Goal: Information Seeking & Learning: Learn about a topic

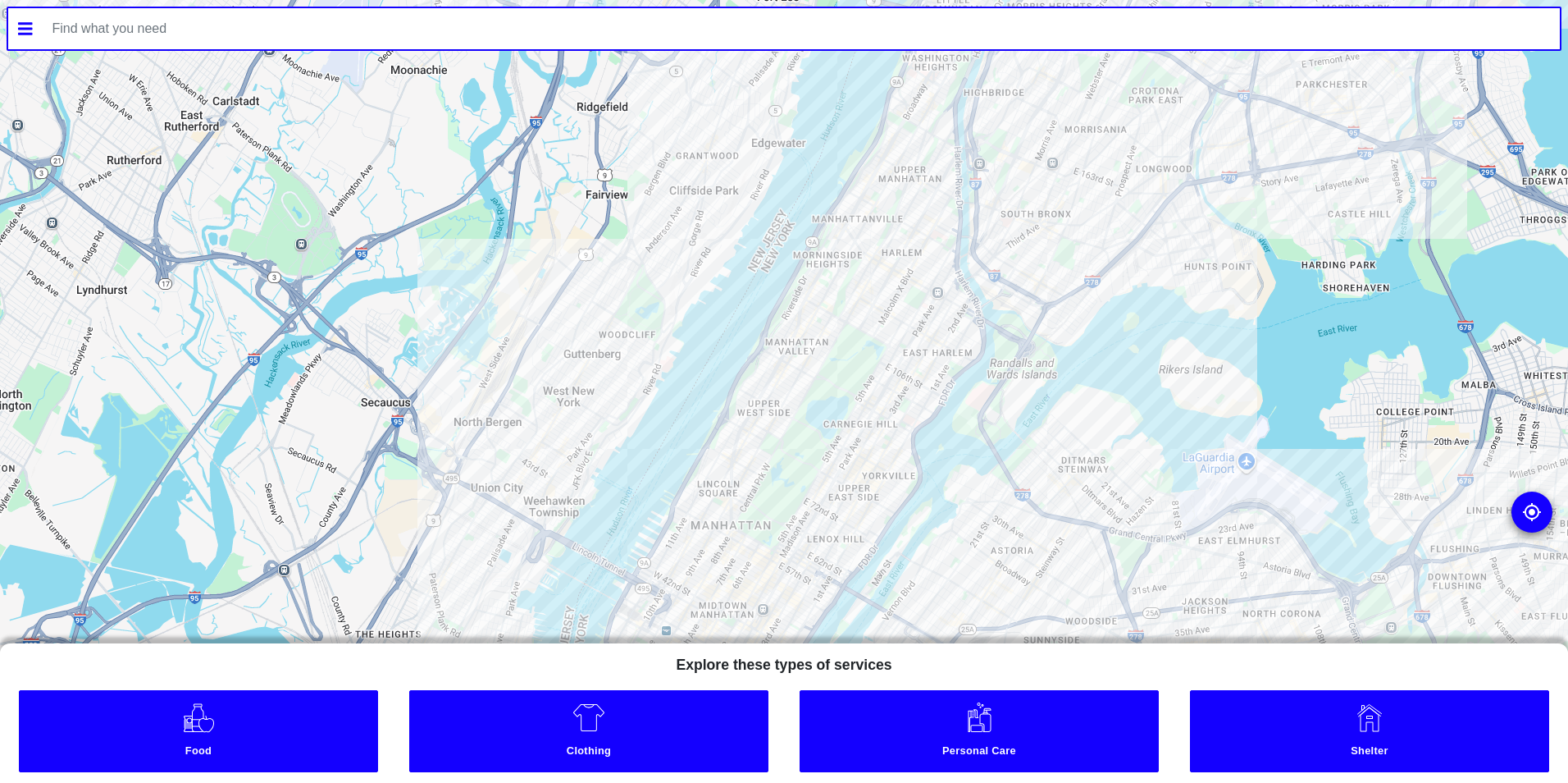
click at [301, 727] on link "Food" at bounding box center [198, 731] width 360 height 82
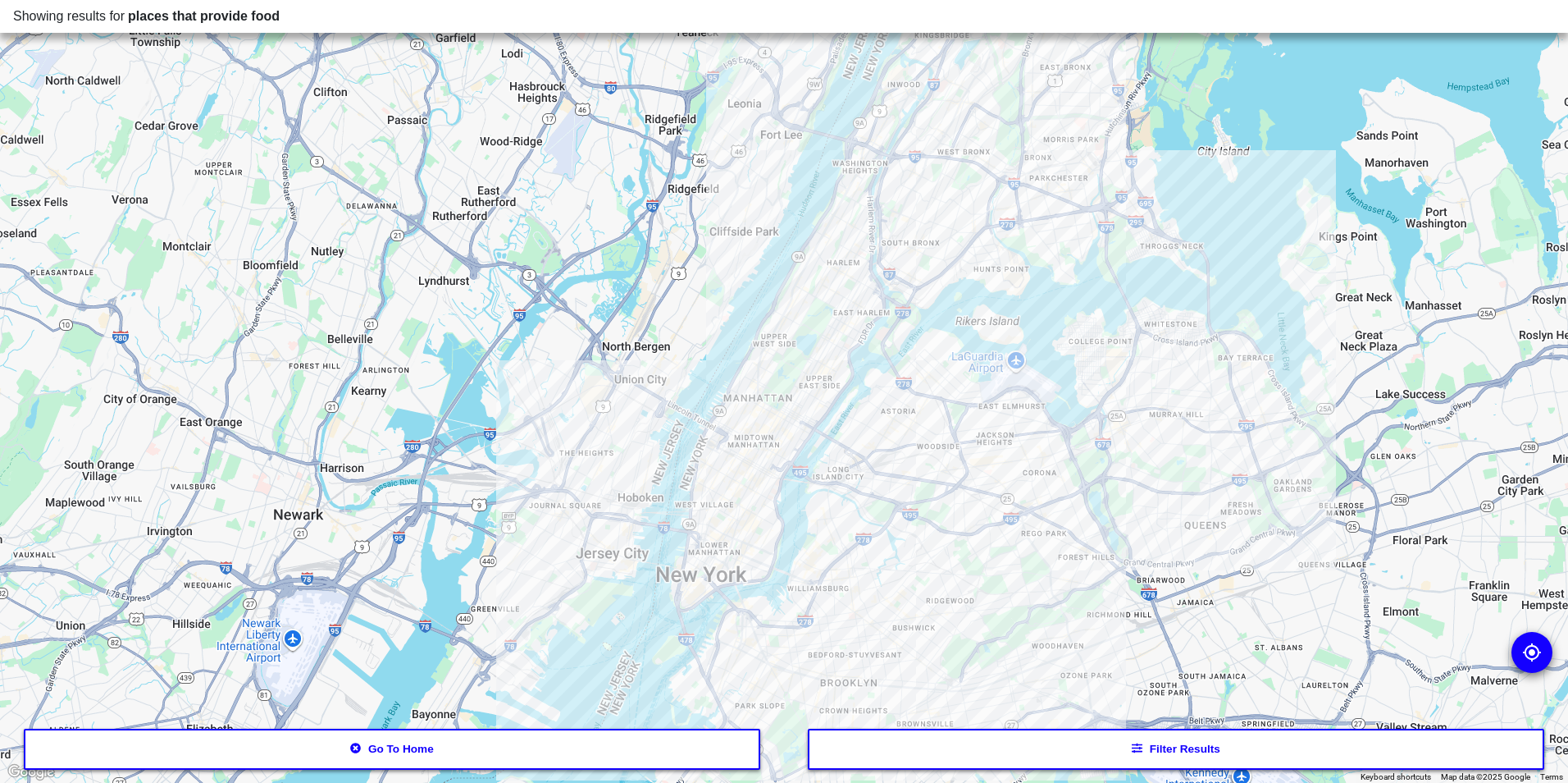
click at [1037, 741] on button "Filter results" at bounding box center [1177, 749] width 738 height 41
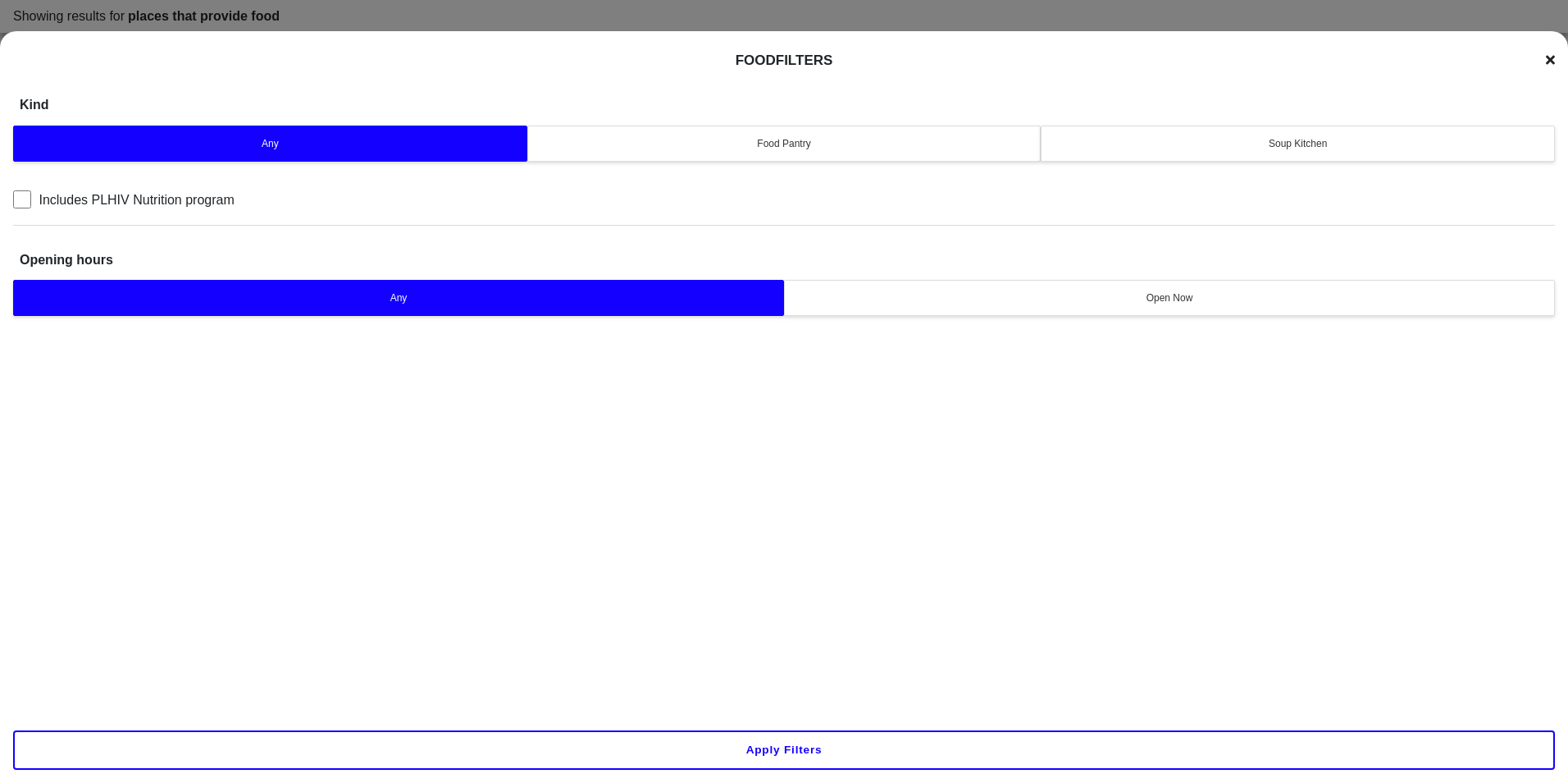
click at [1231, 138] on div "Soup Kitchen" at bounding box center [1297, 143] width 493 height 15
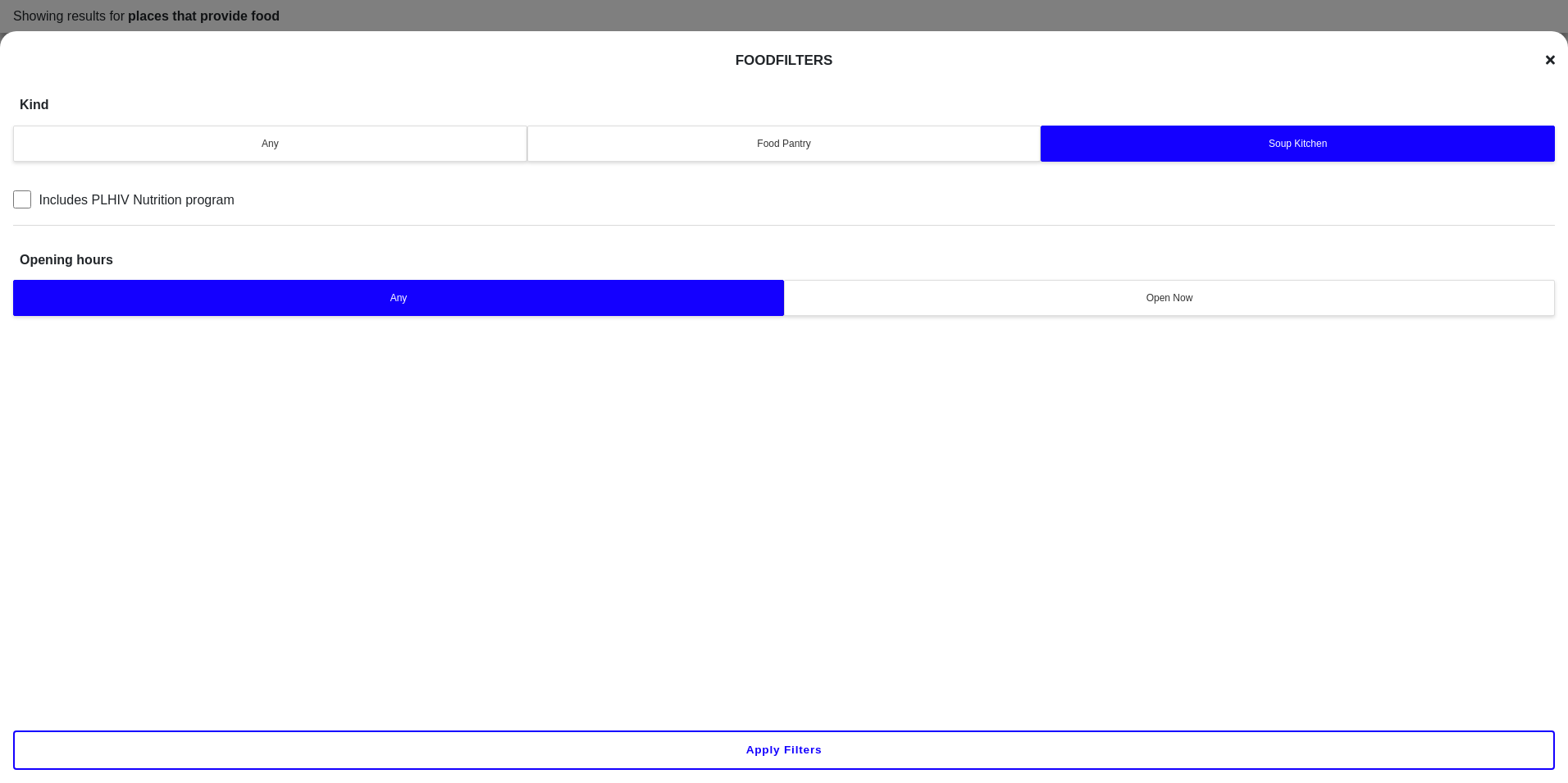
click at [828, 747] on button "Apply filters" at bounding box center [784, 749] width 1542 height 40
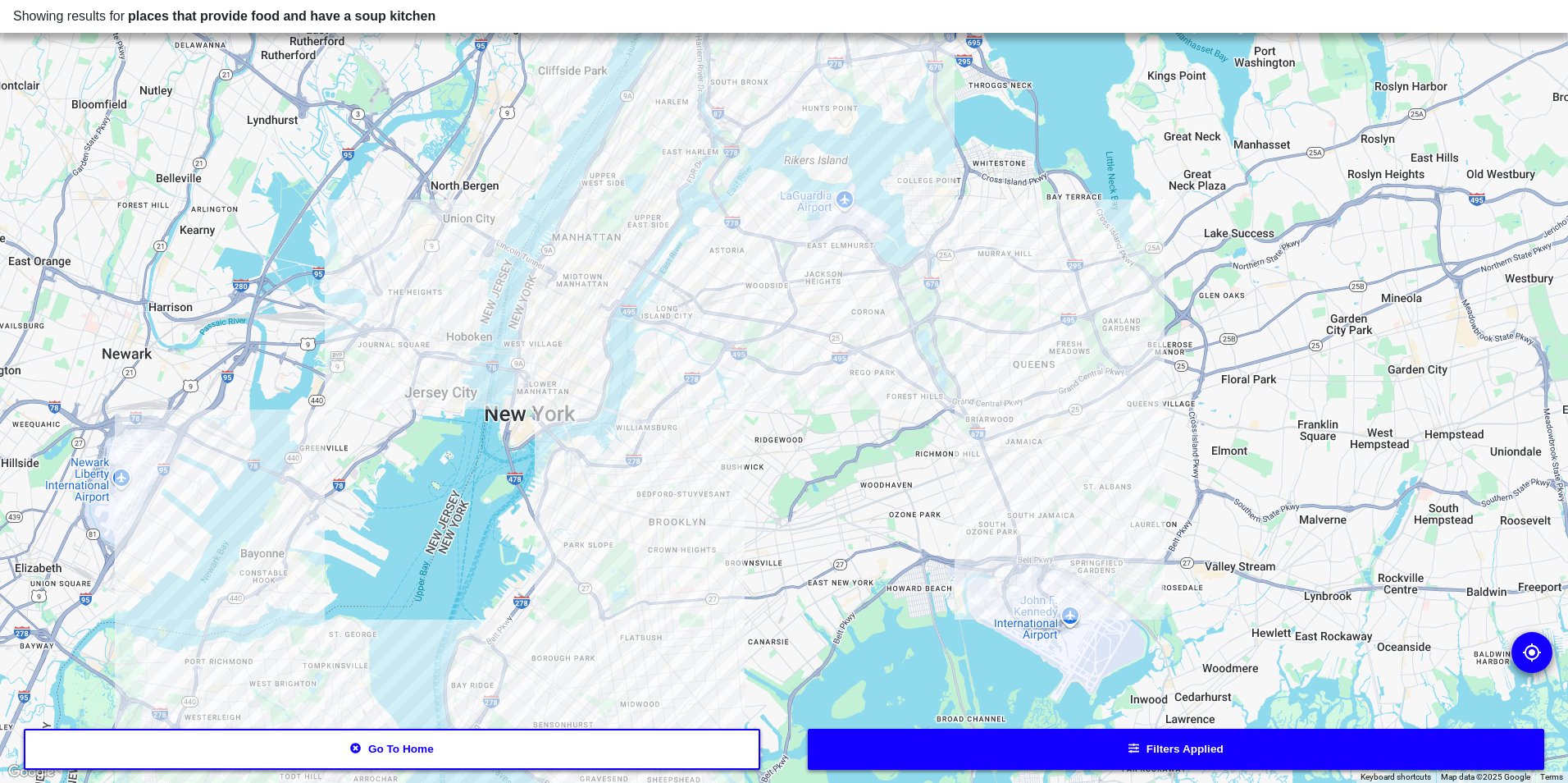
drag, startPoint x: 665, startPoint y: 515, endPoint x: 767, endPoint y: 516, distance: 102.0
click at [767, 516] on div at bounding box center [784, 392] width 1568 height 783
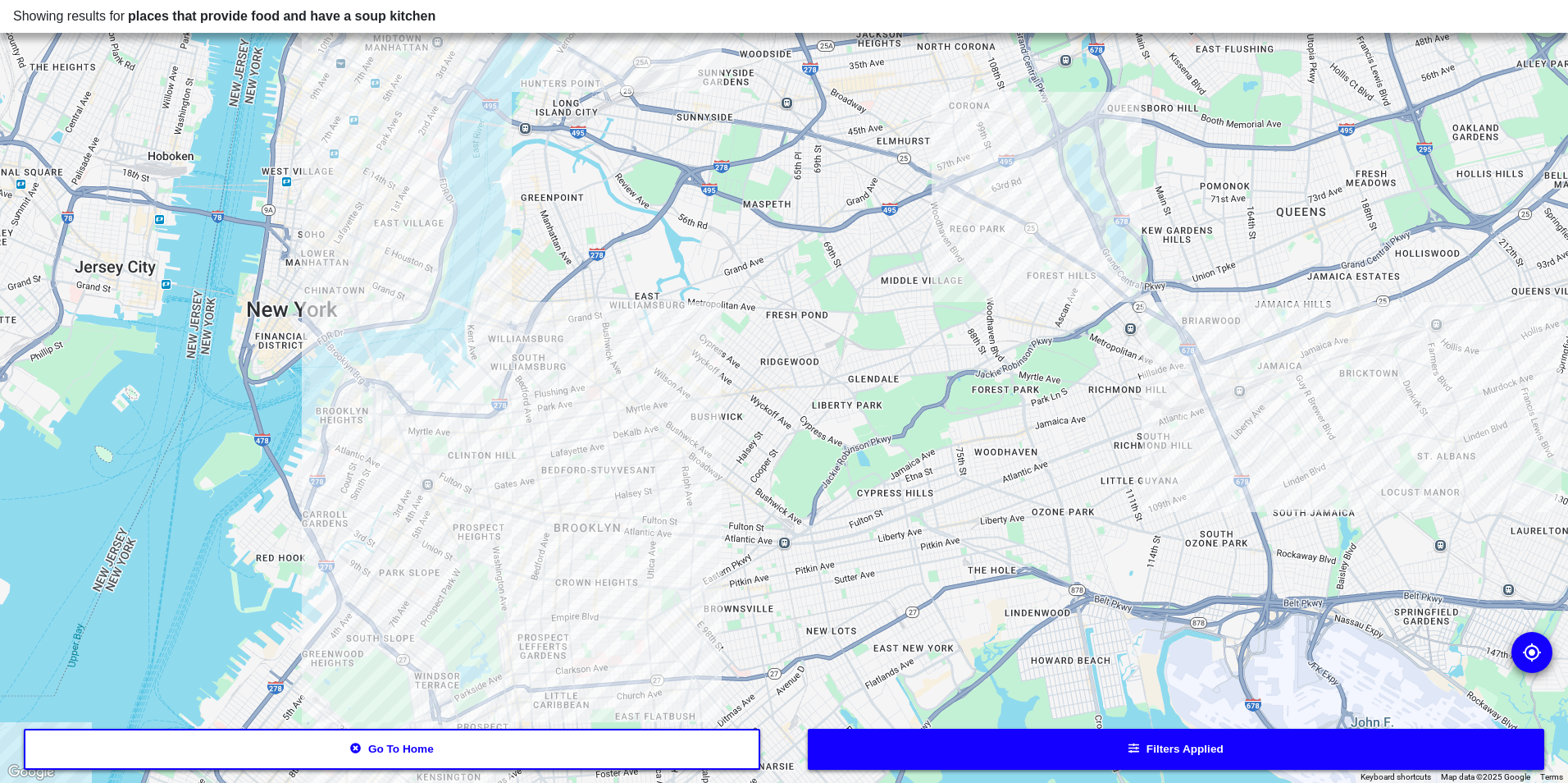
click at [574, 519] on div at bounding box center [784, 392] width 1568 height 783
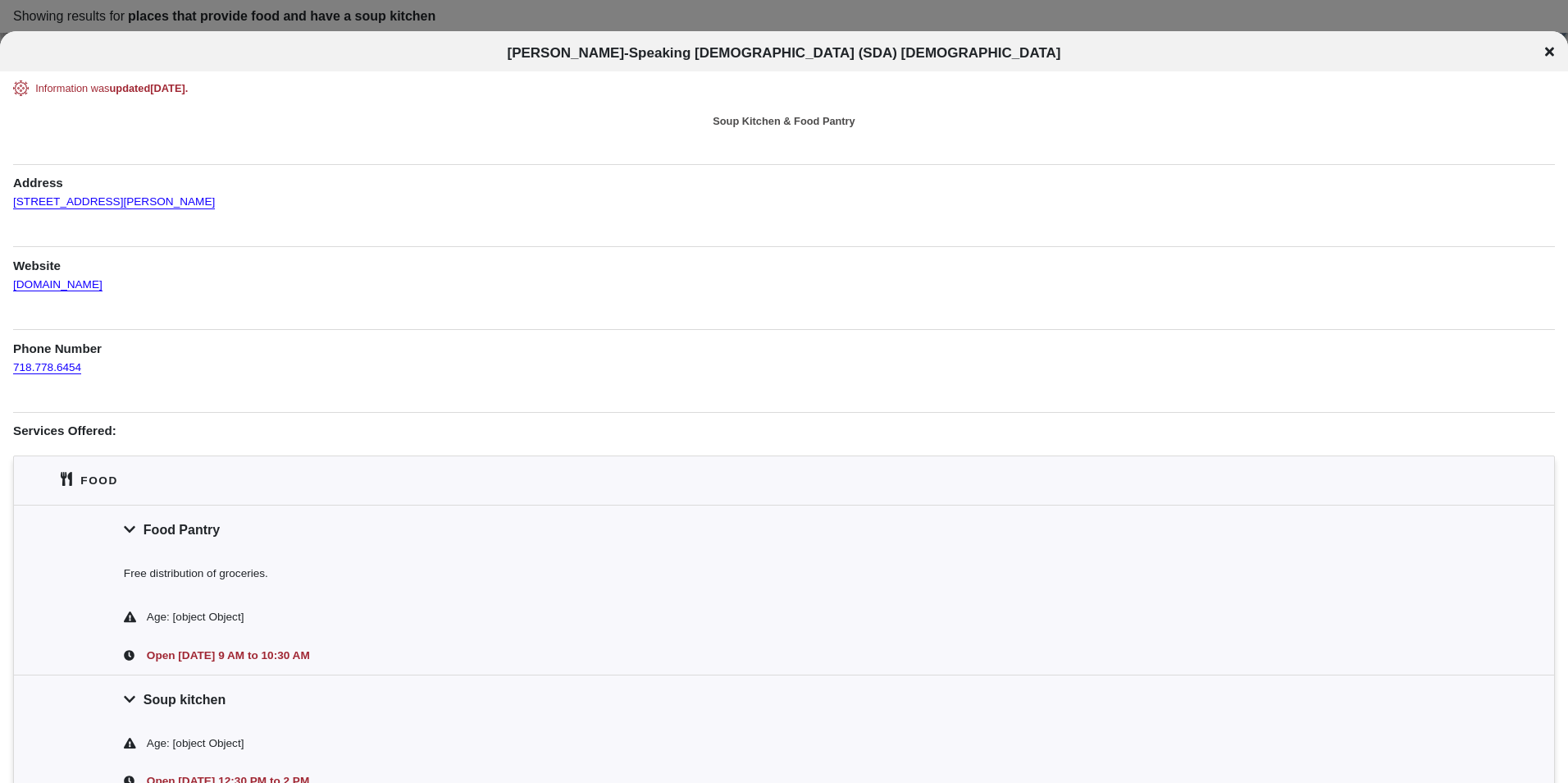
click at [326, 30] on div at bounding box center [784, 392] width 1568 height 783
click at [338, 11] on div at bounding box center [784, 392] width 1568 height 783
click at [1550, 53] on icon at bounding box center [1549, 52] width 9 height 9
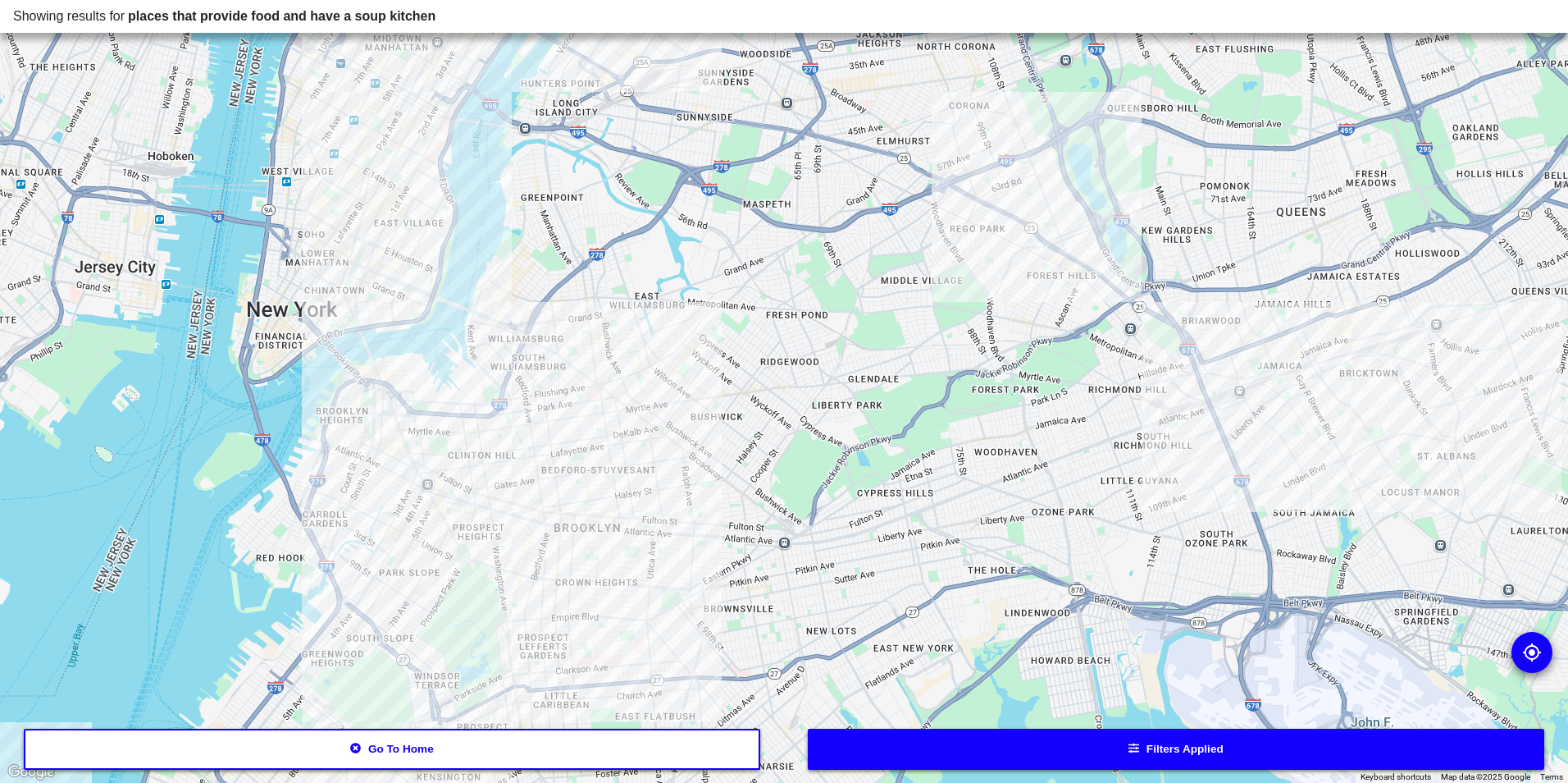
click at [442, 456] on div at bounding box center [784, 392] width 1568 height 783
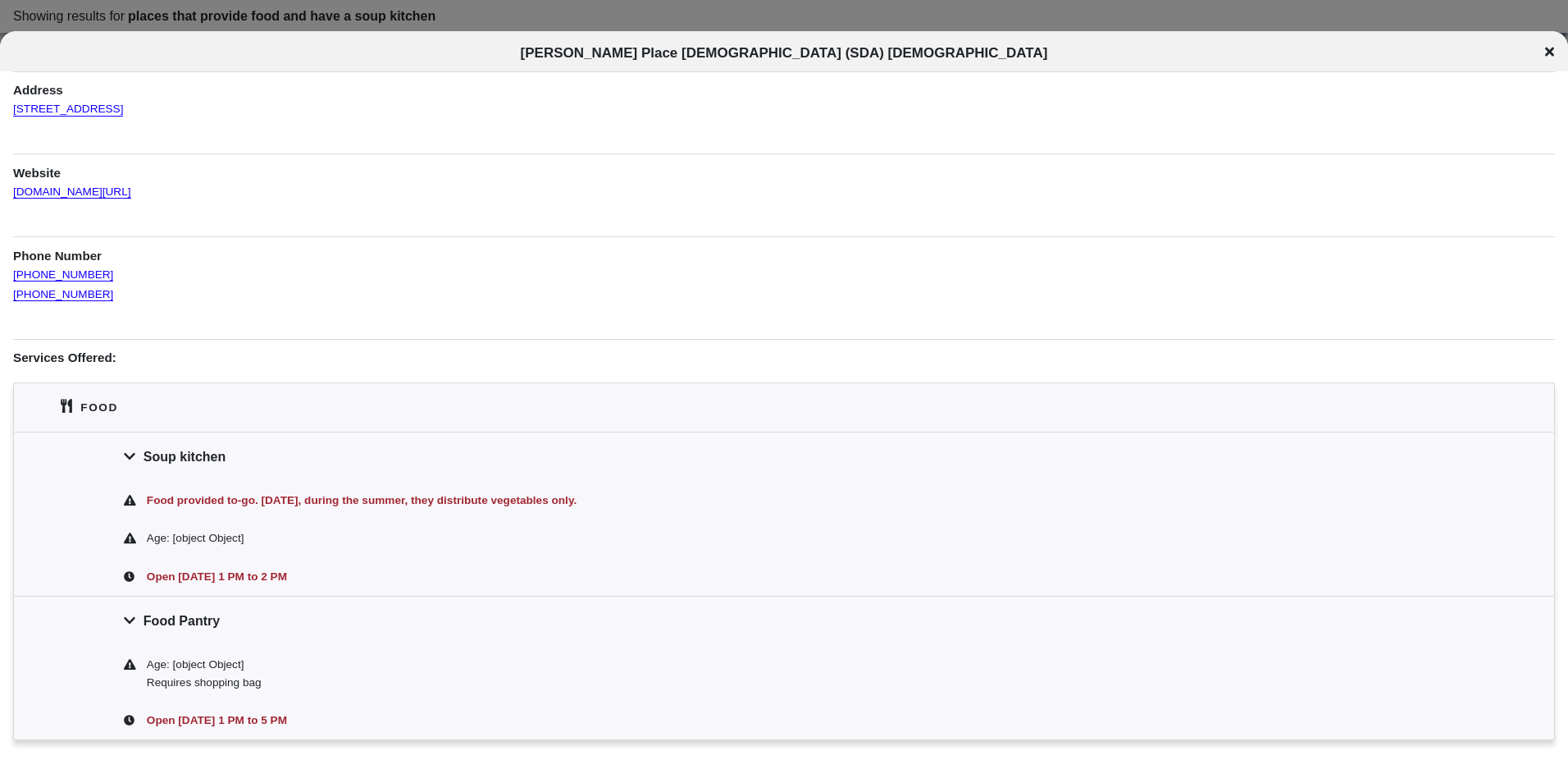
scroll to position [164, 0]
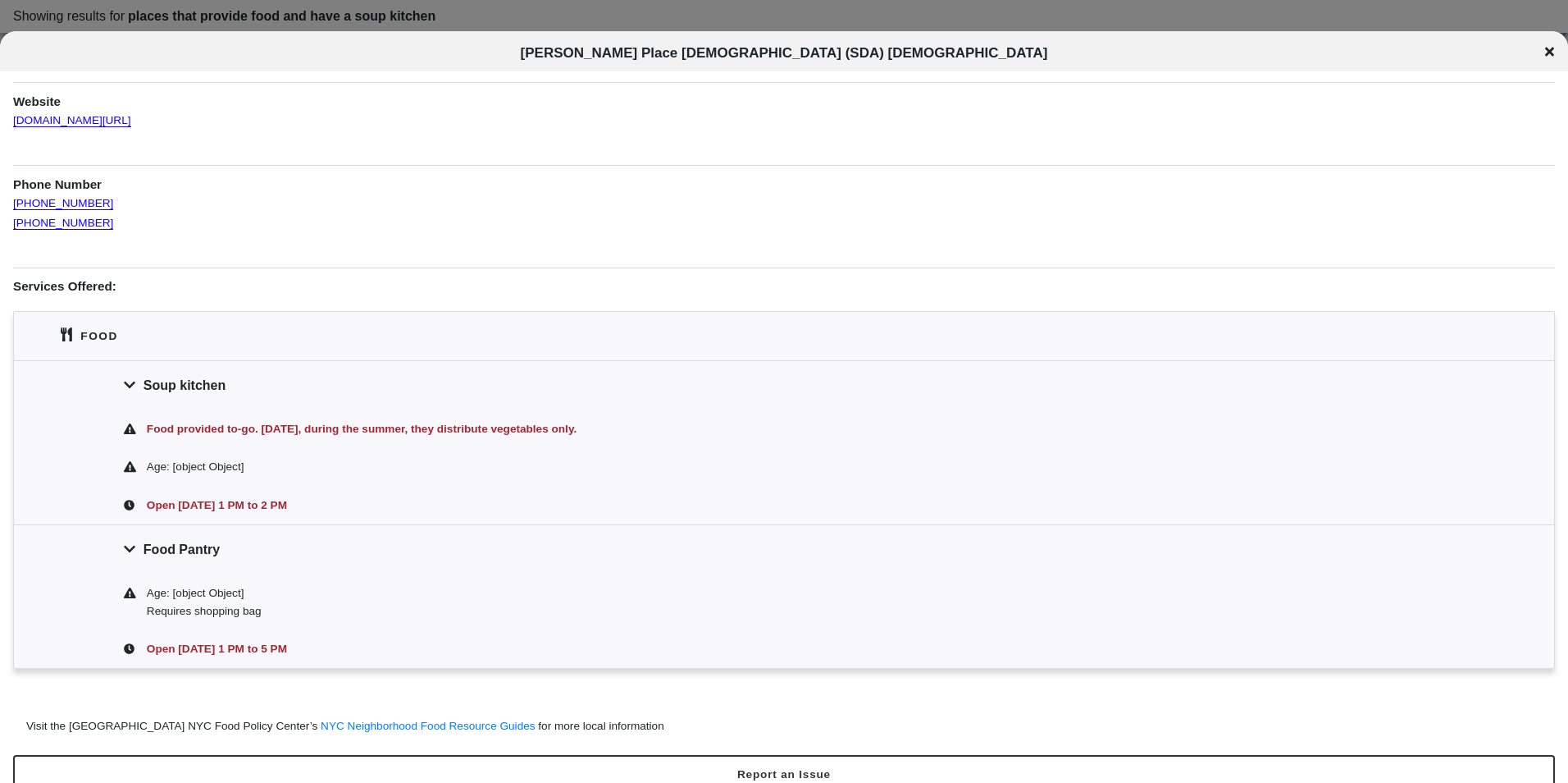
drag, startPoint x: 332, startPoint y: 28, endPoint x: 337, endPoint y: 19, distance: 10.3
click at [335, 21] on div at bounding box center [784, 392] width 1568 height 783
click at [337, 19] on div at bounding box center [784, 392] width 1568 height 783
click at [1546, 52] on icon at bounding box center [1549, 51] width 9 height 13
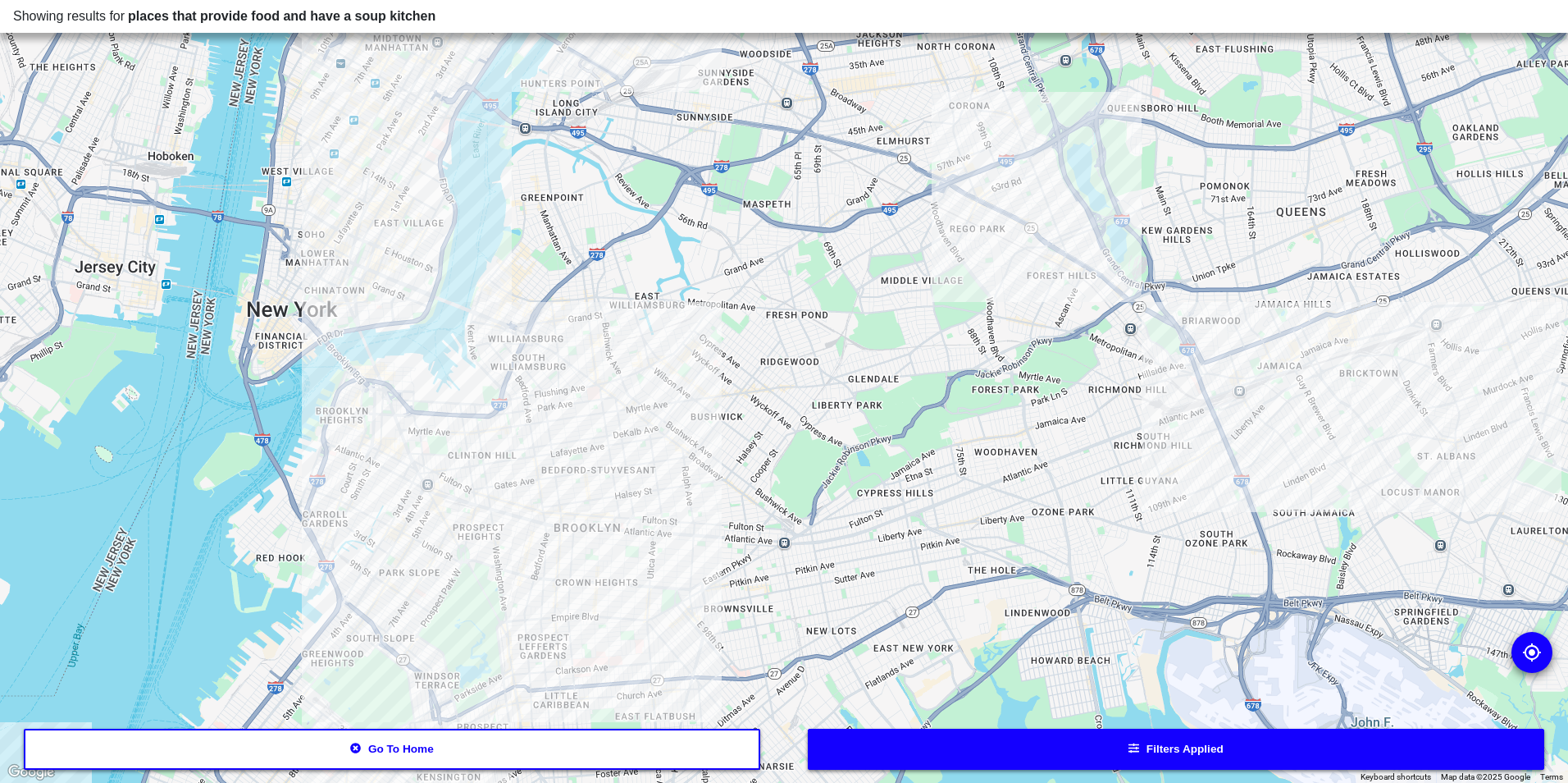
click at [370, 444] on div at bounding box center [784, 392] width 1568 height 783
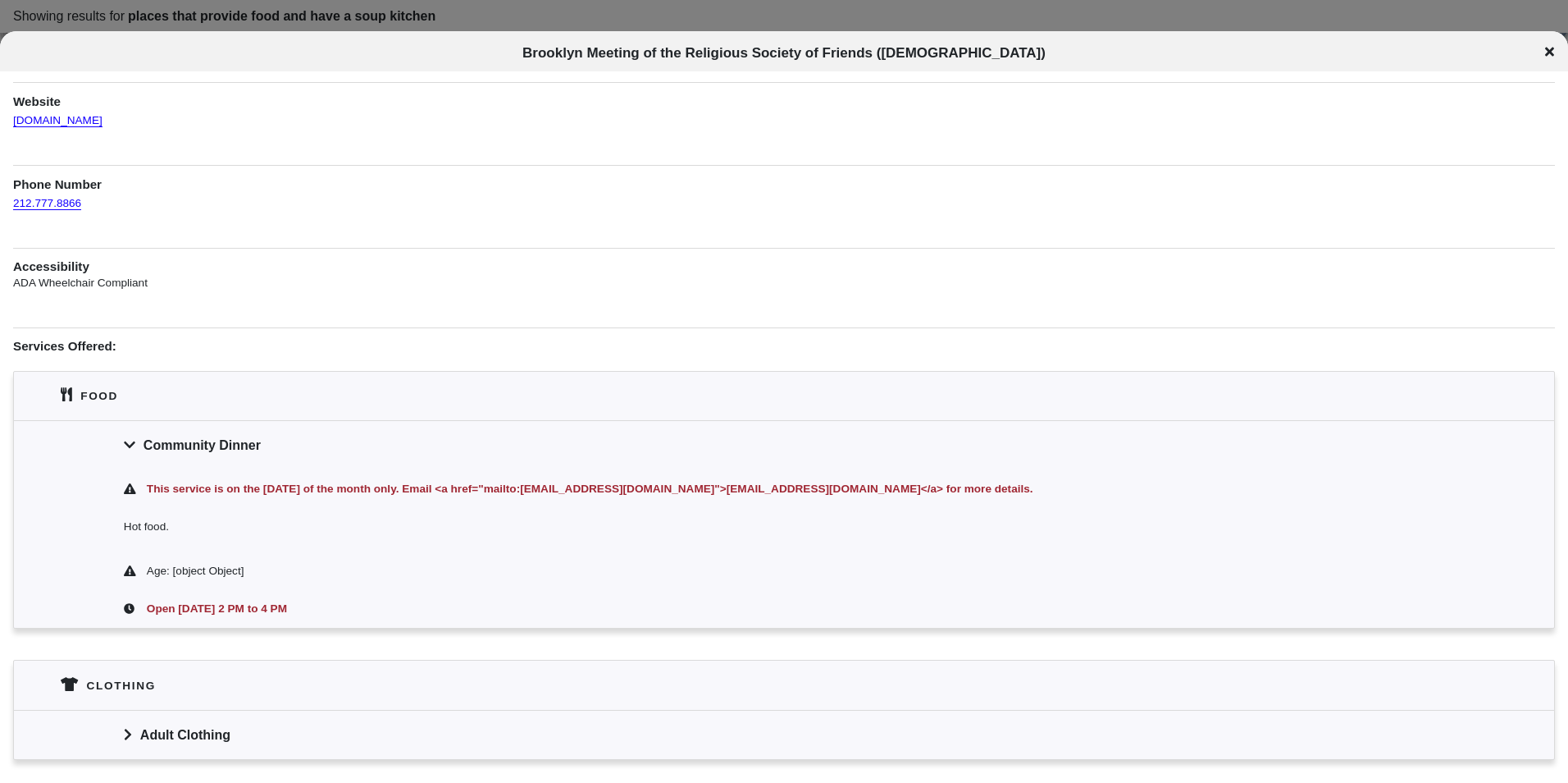
scroll to position [220, 0]
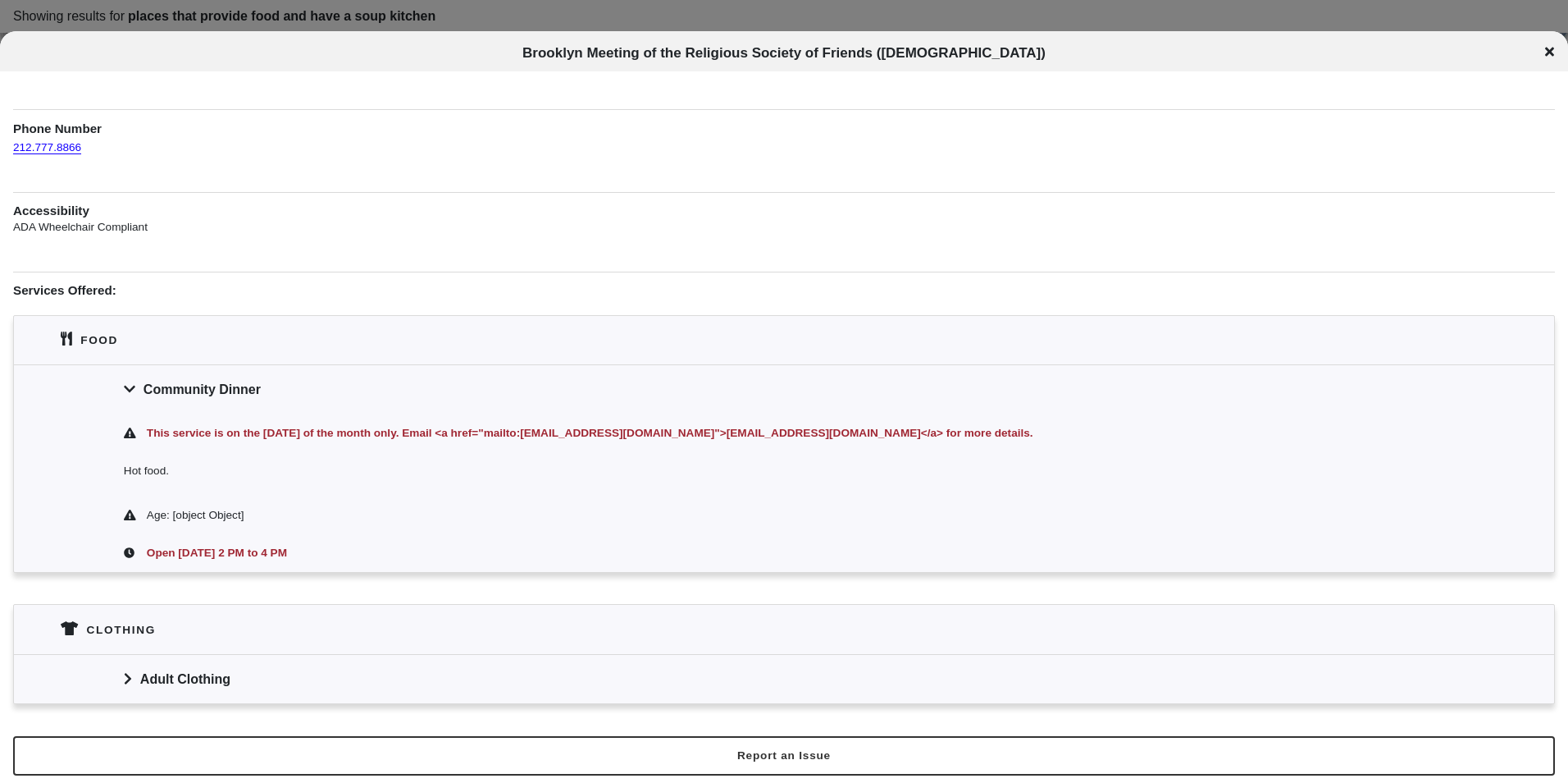
click at [1542, 58] on div "Brooklyn Meeting of the Religious Society of Friends ([DEMOGRAPHIC_DATA])" at bounding box center [784, 53] width 1568 height 17
click at [1549, 53] on icon at bounding box center [1549, 52] width 9 height 9
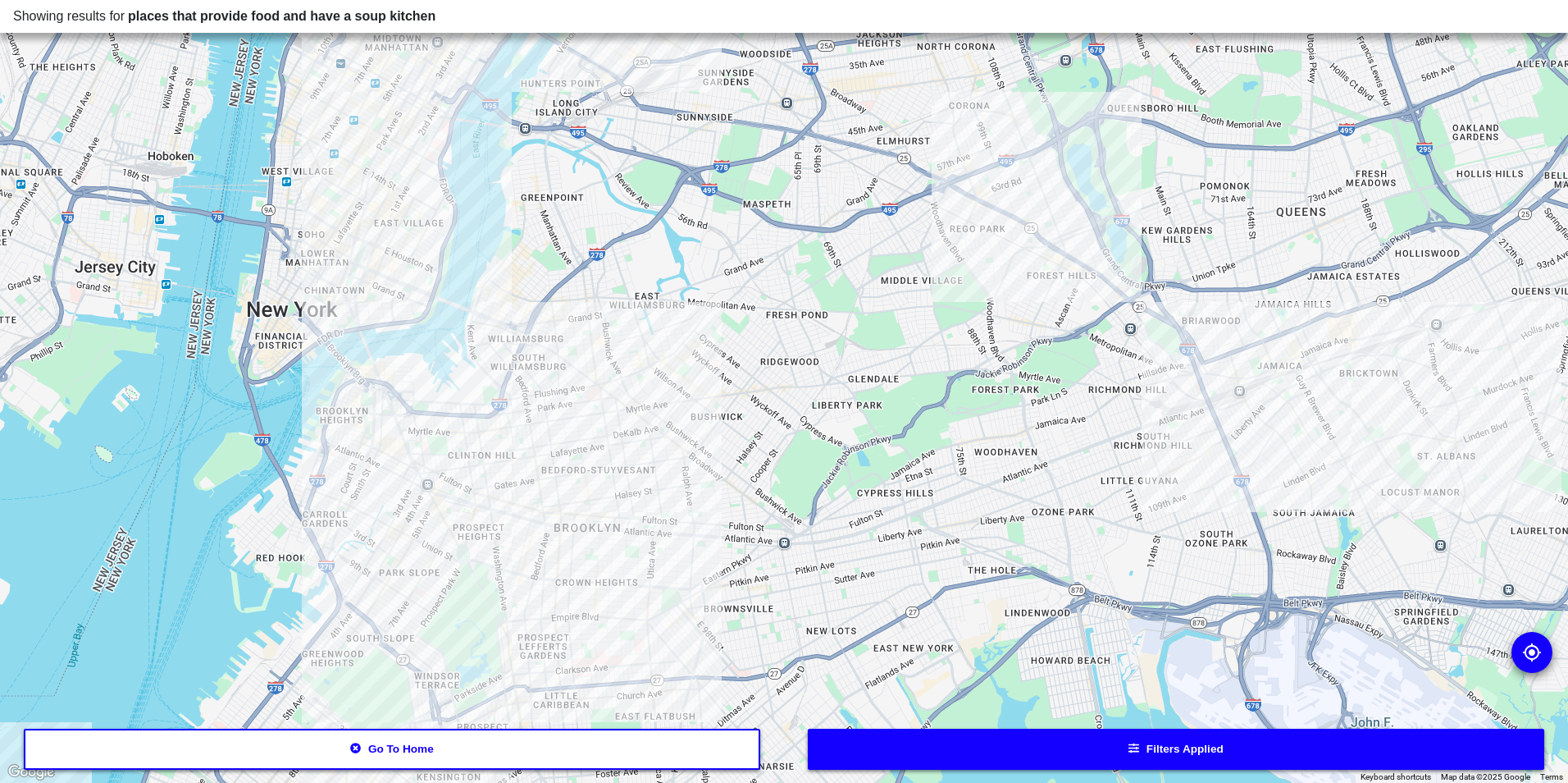
click at [398, 506] on div at bounding box center [784, 392] width 1568 height 783
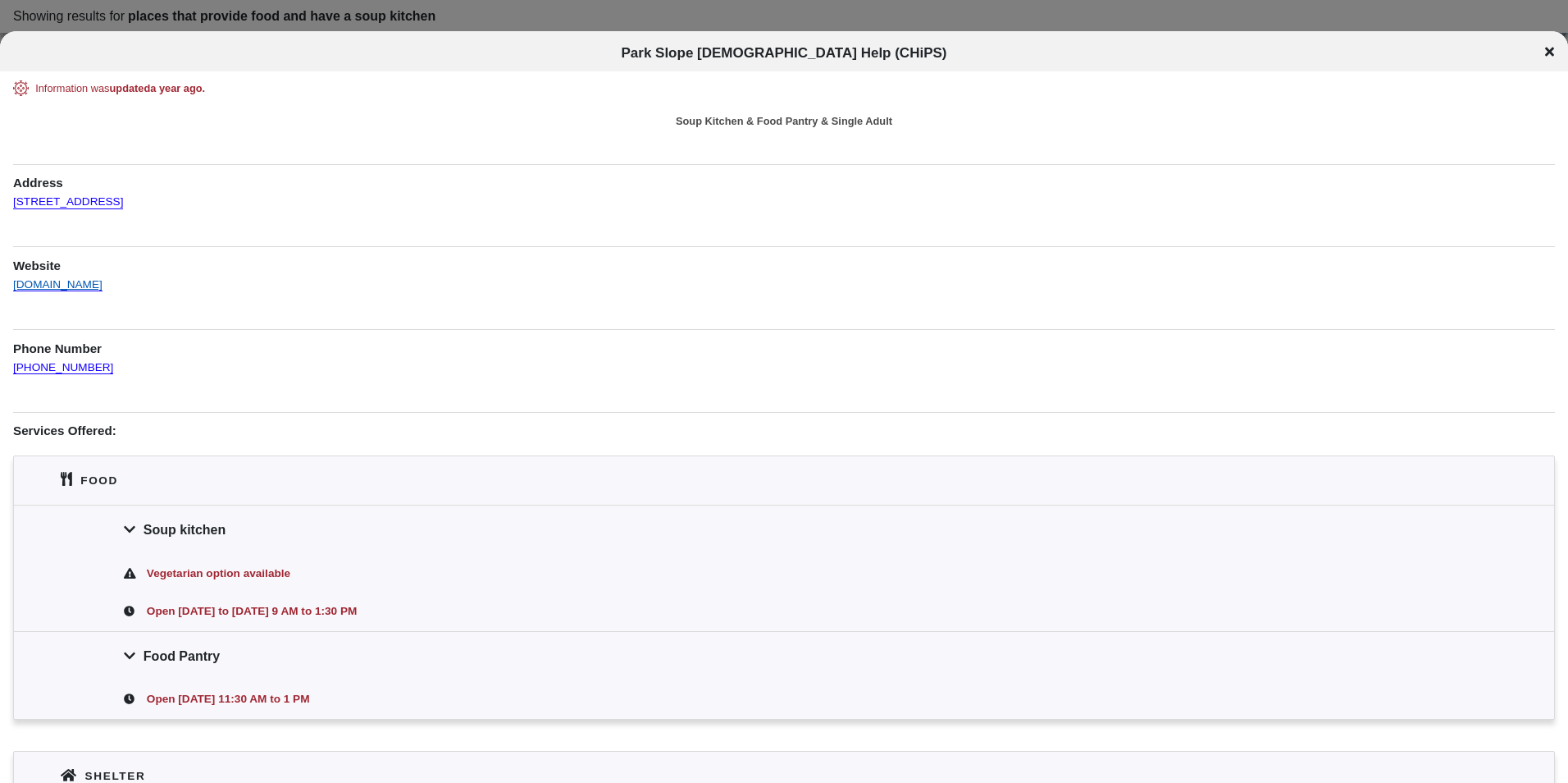
click at [71, 289] on link "[DOMAIN_NAME]" at bounding box center [57, 277] width 89 height 29
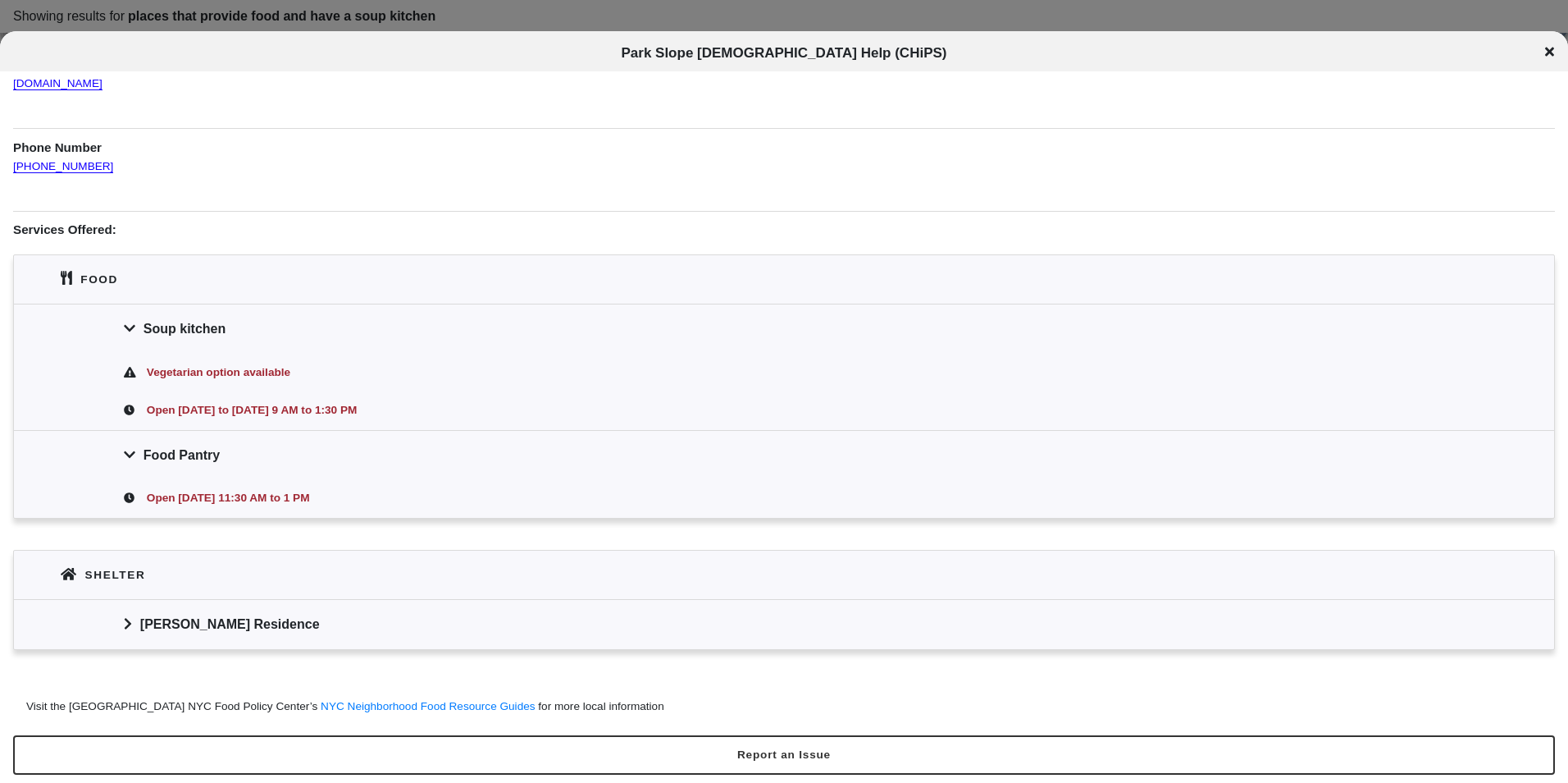
click at [903, 21] on div at bounding box center [784, 392] width 1568 height 783
click at [1549, 53] on icon at bounding box center [1549, 52] width 9 height 9
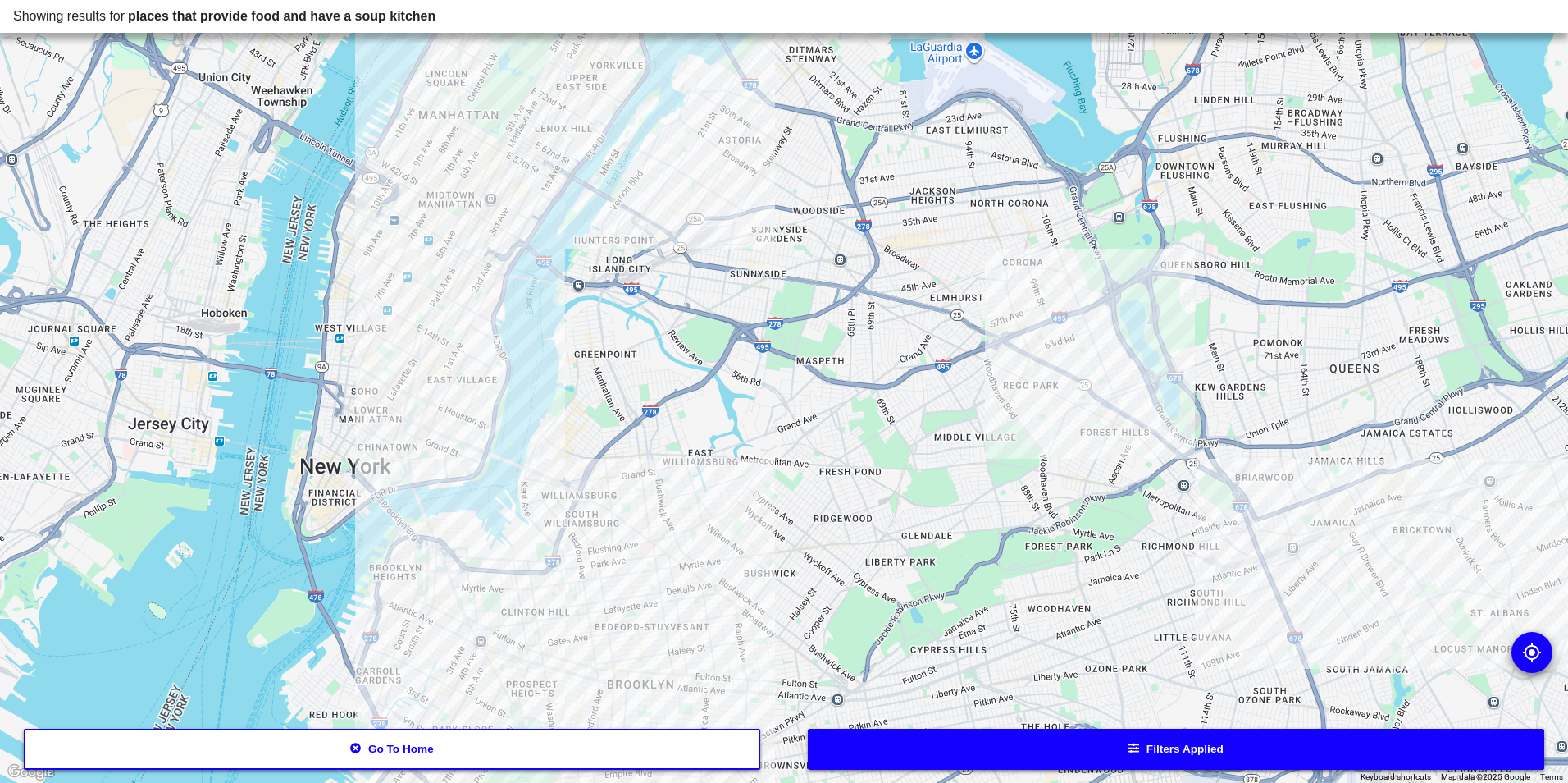
drag, startPoint x: 795, startPoint y: 302, endPoint x: 869, endPoint y: 481, distance: 193.7
click at [867, 481] on div at bounding box center [784, 392] width 1568 height 783
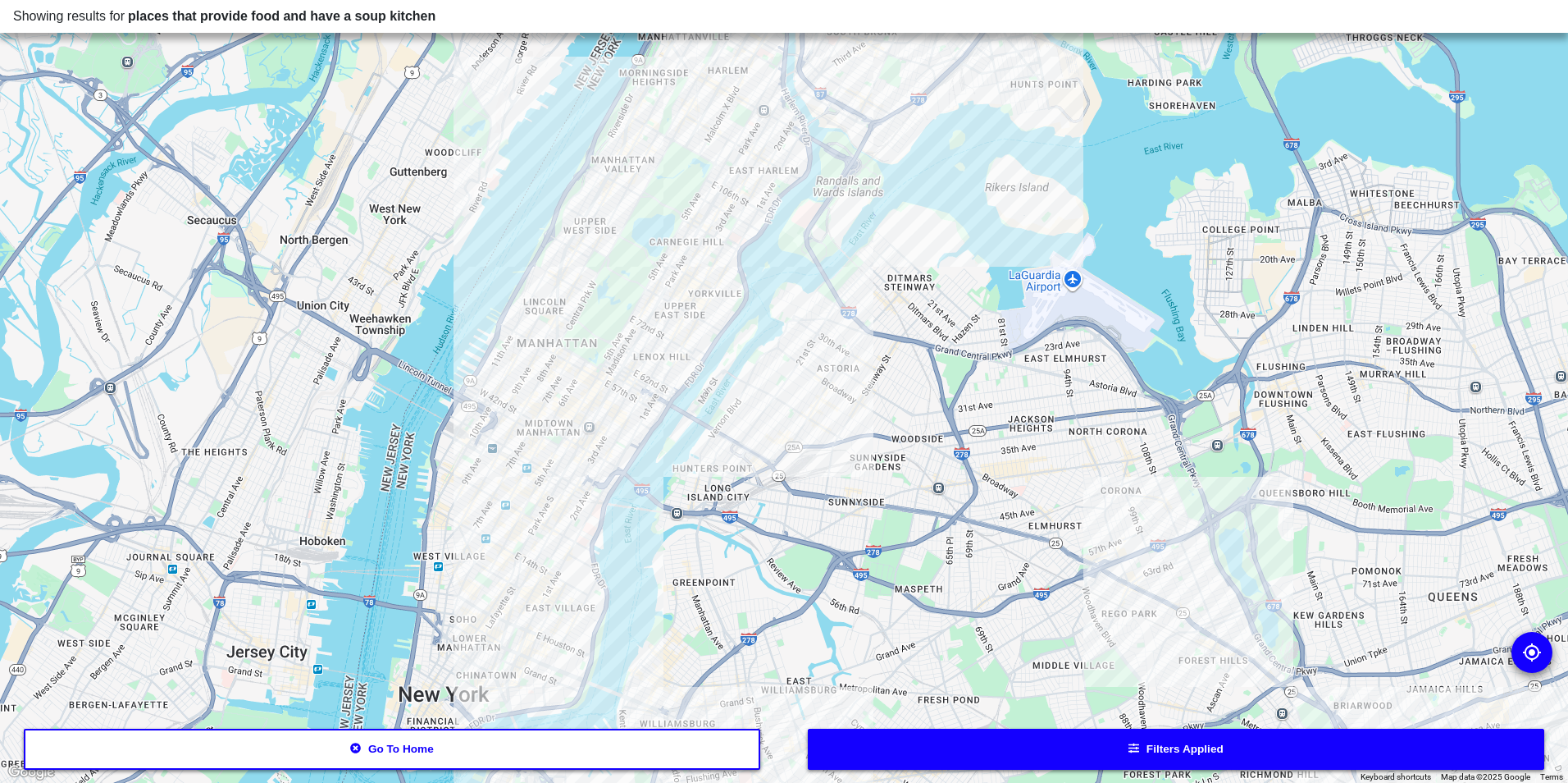
drag, startPoint x: 785, startPoint y: 384, endPoint x: 519, endPoint y: 503, distance: 291.4
click at [805, 454] on div at bounding box center [784, 392] width 1568 height 783
click at [533, 609] on div at bounding box center [784, 392] width 1568 height 783
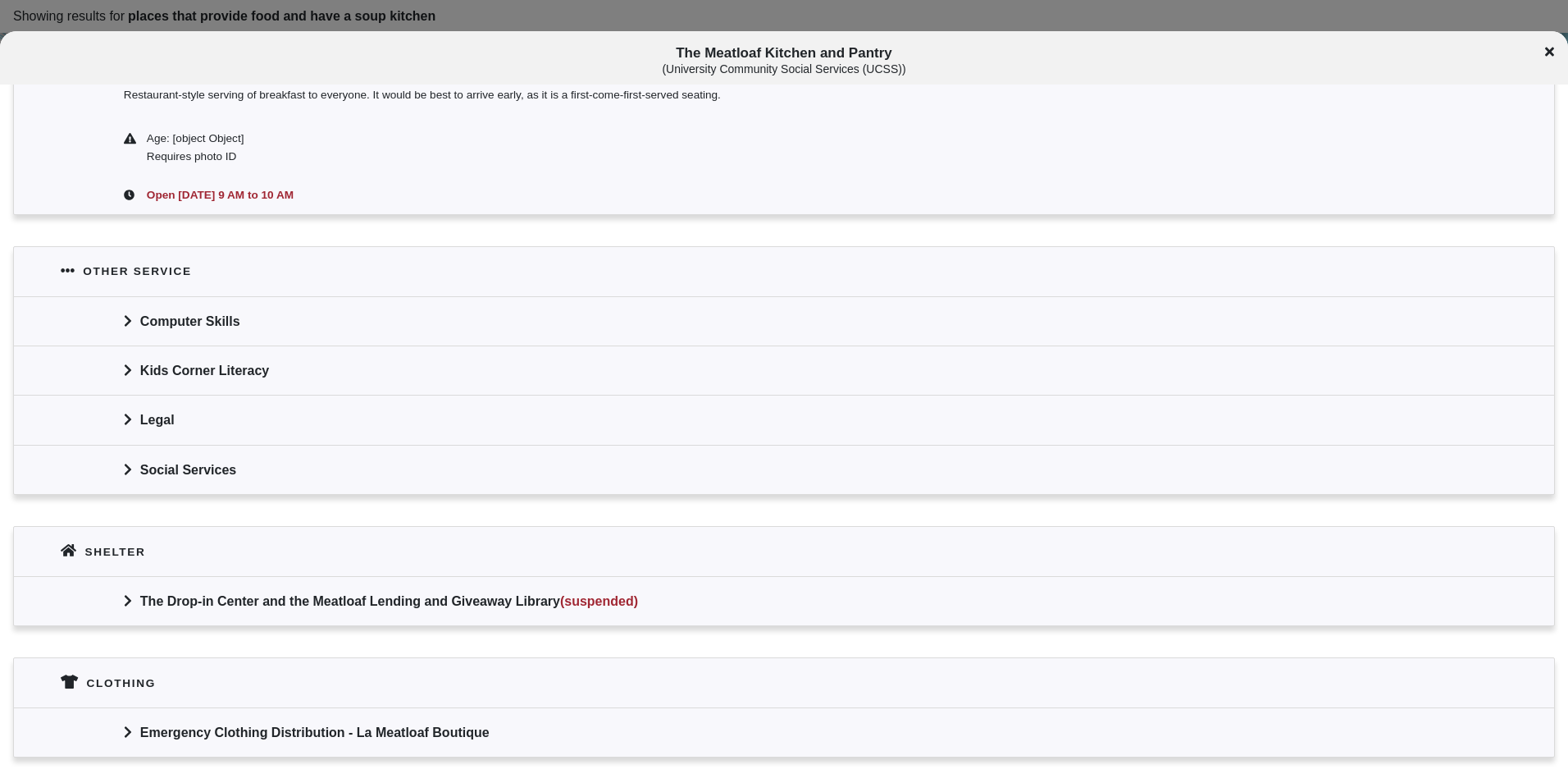
scroll to position [810, 0]
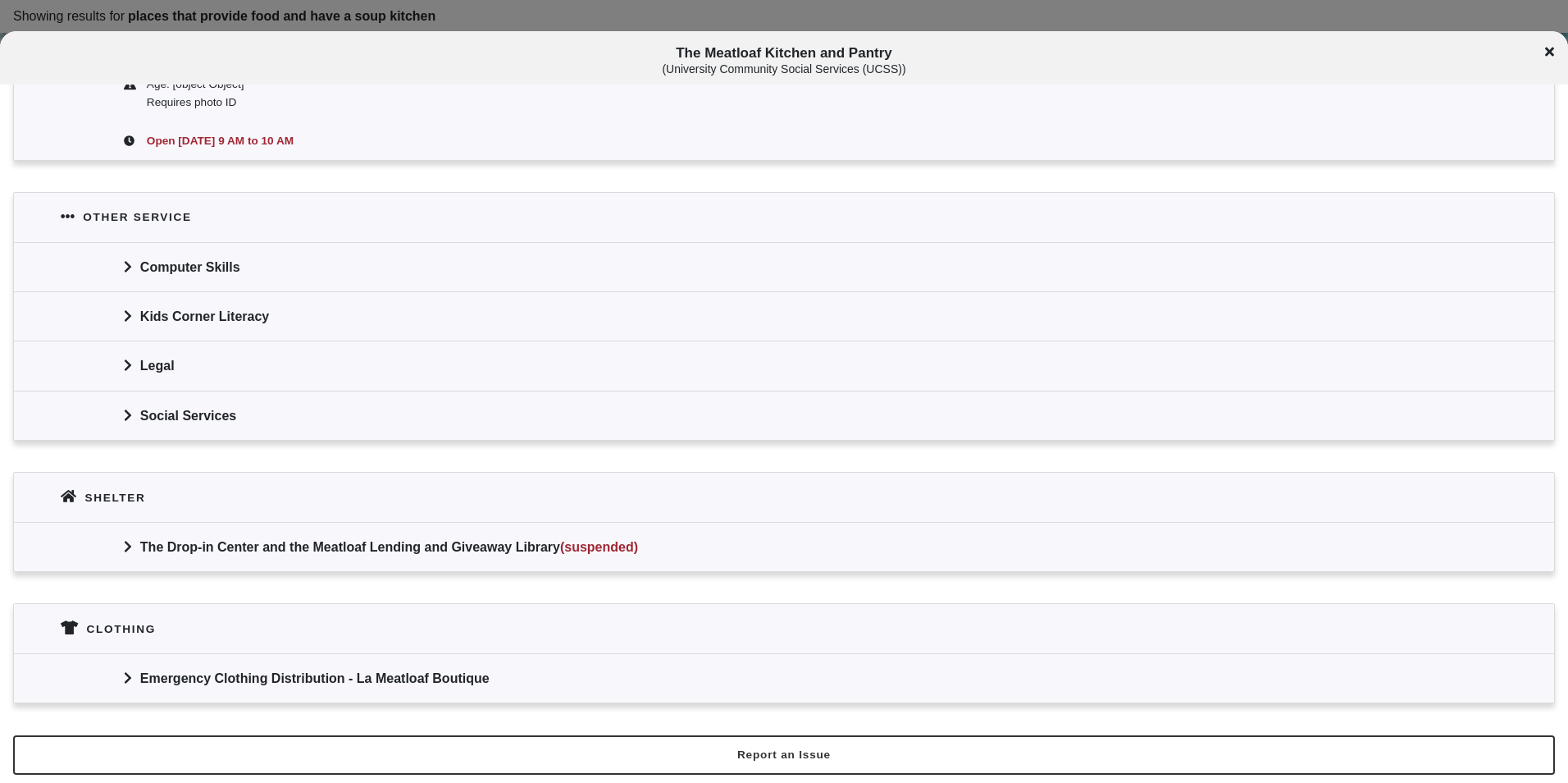
click at [1555, 53] on div "The Meatloaf Kitchen and Pantry ( University Community Social Services (UCSS) )" at bounding box center [784, 60] width 1568 height 30
click at [1547, 49] on icon at bounding box center [1549, 52] width 9 height 9
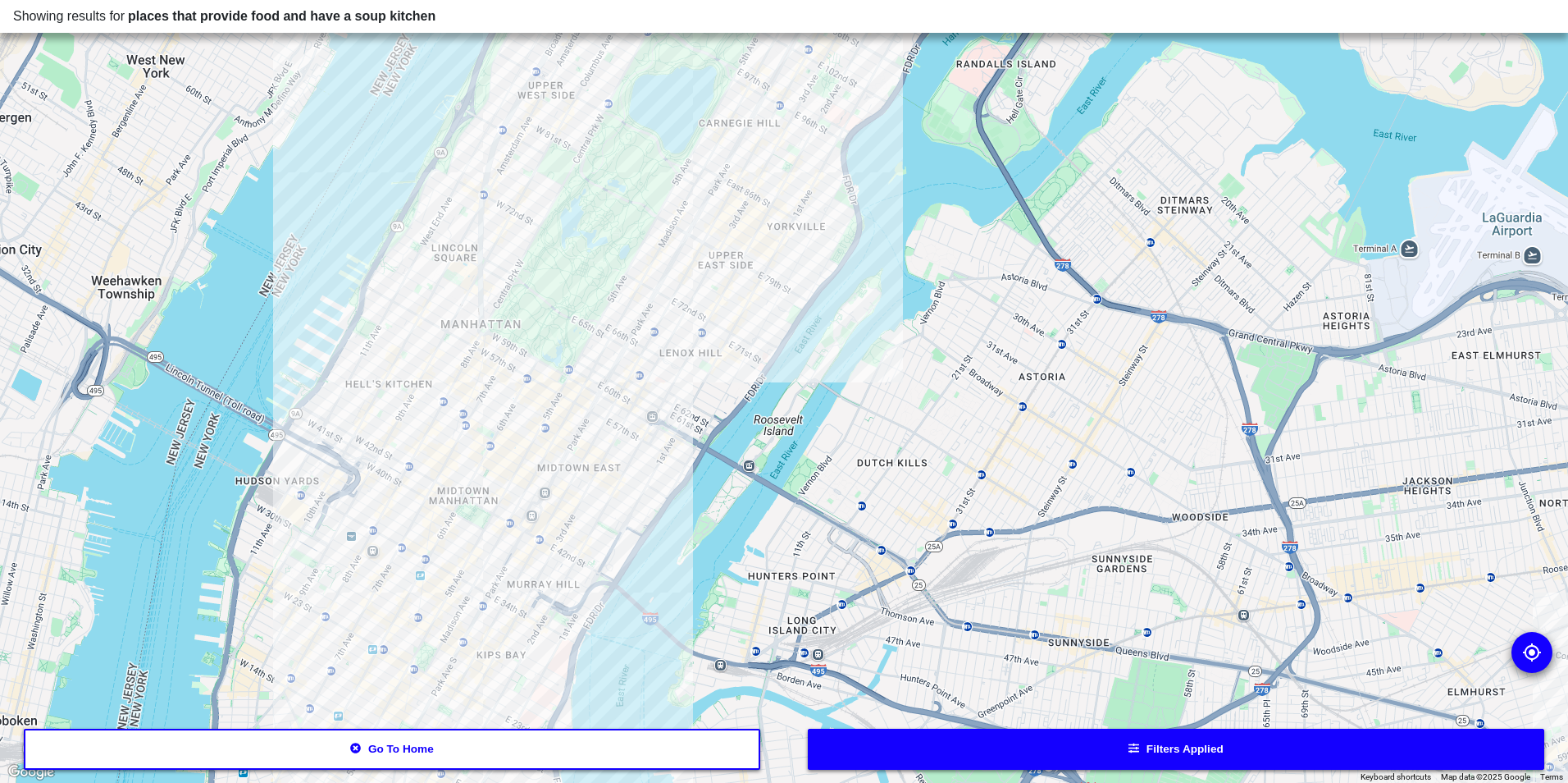
click at [536, 407] on div at bounding box center [784, 392] width 1568 height 783
click at [568, 445] on div at bounding box center [784, 392] width 1568 height 783
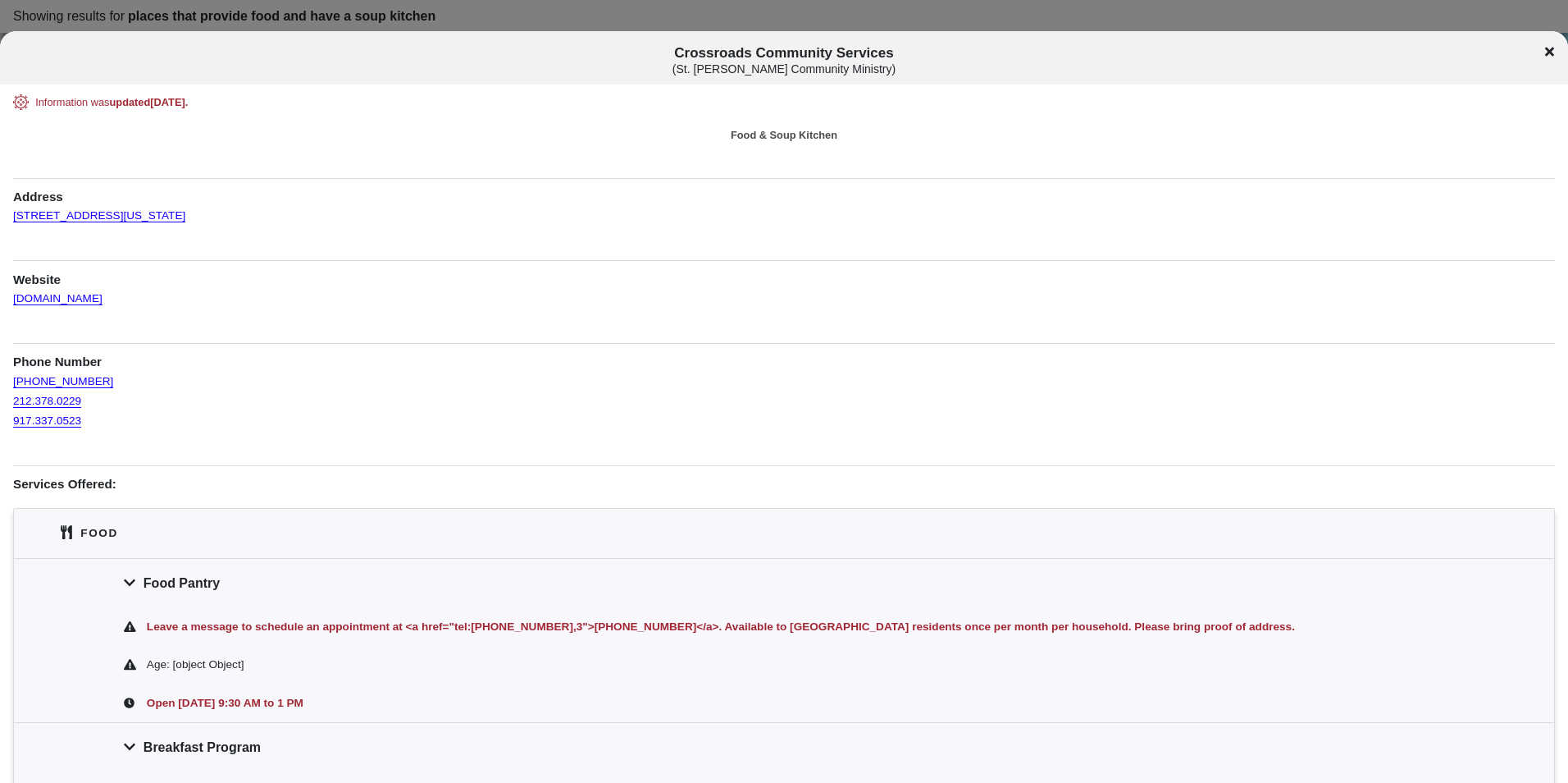
click at [903, 5] on div at bounding box center [784, 392] width 1568 height 783
click at [880, 19] on div at bounding box center [784, 392] width 1568 height 783
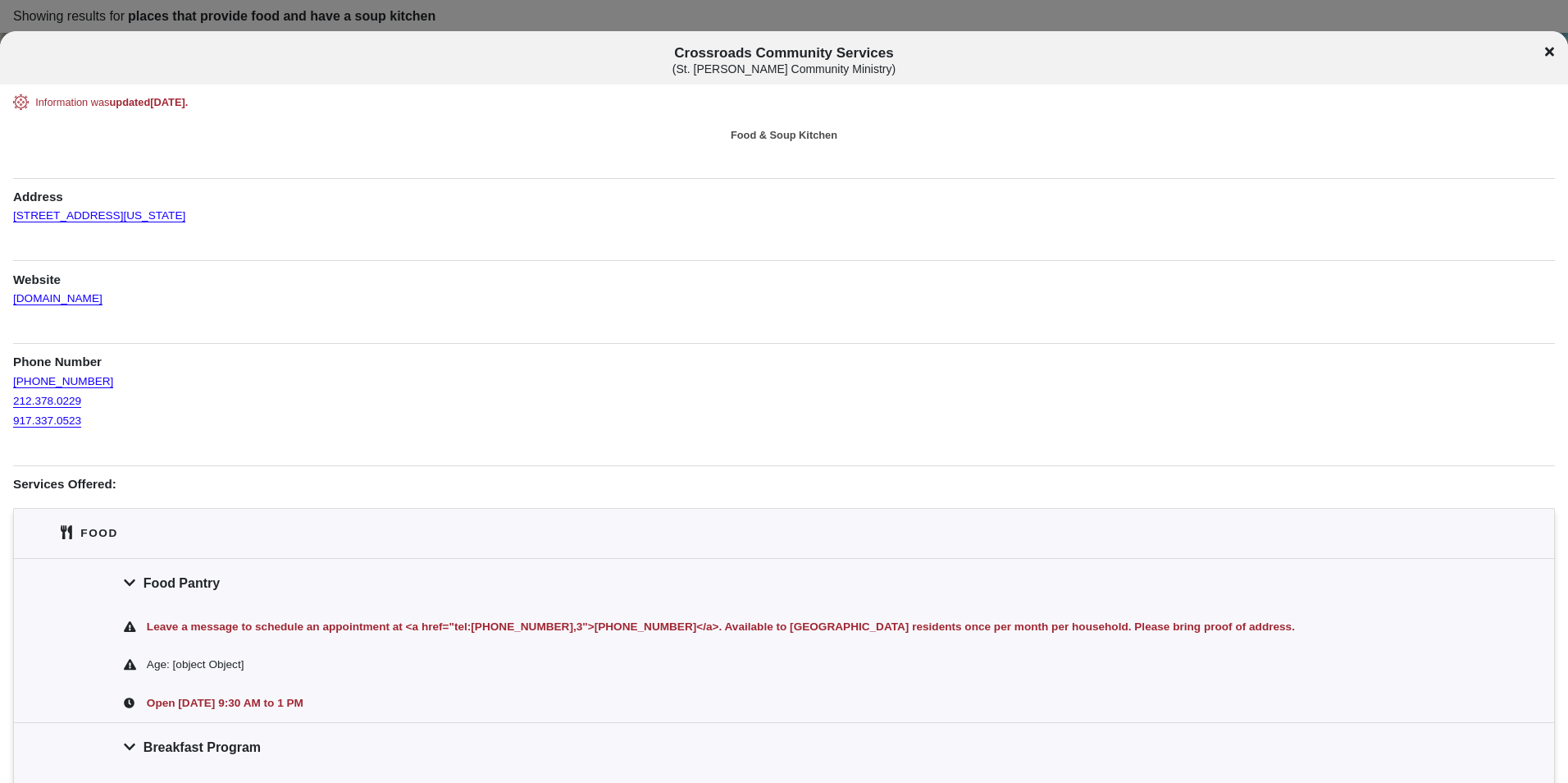
click at [1548, 49] on icon at bounding box center [1549, 52] width 9 height 9
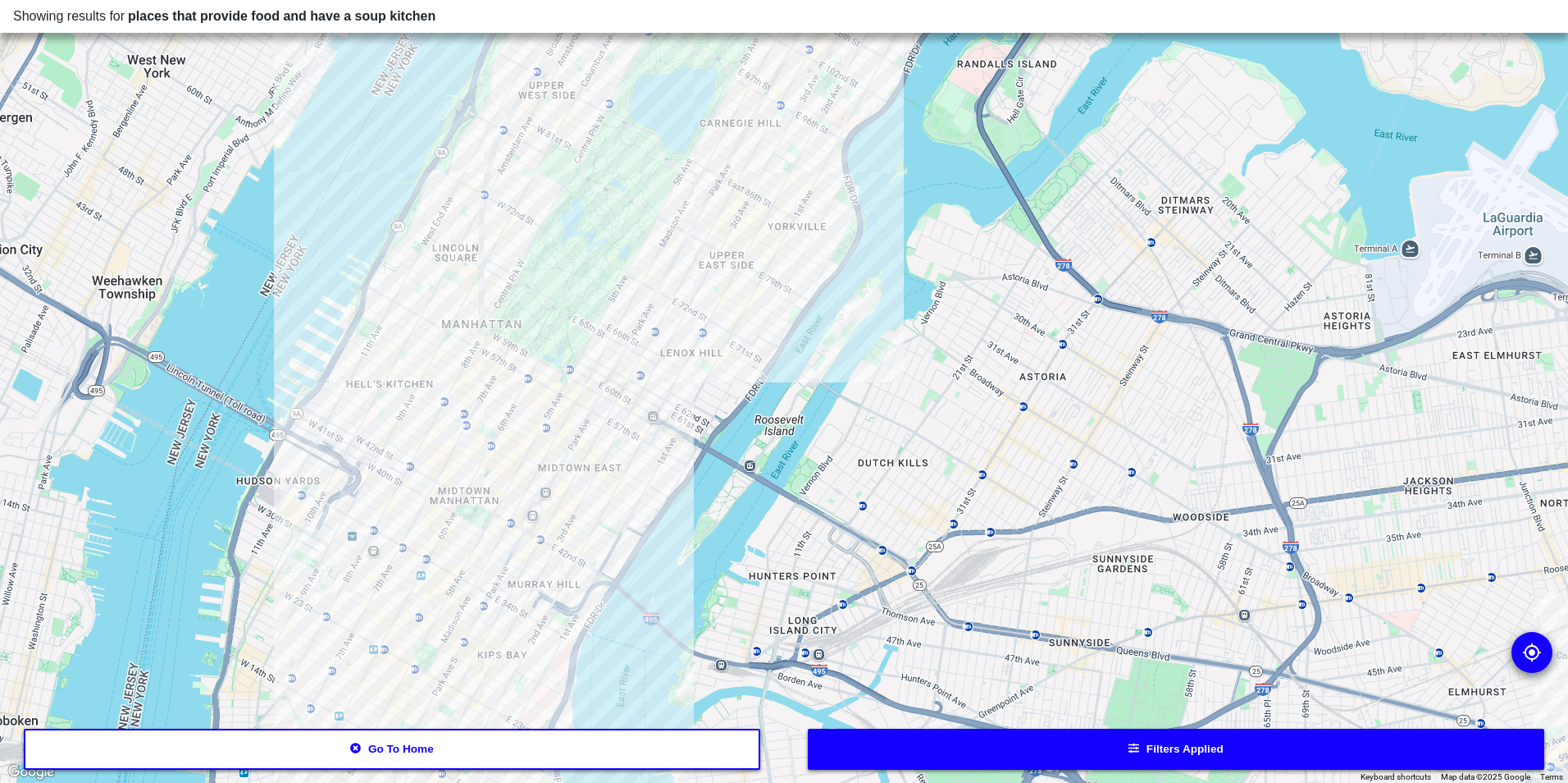
click at [603, 363] on div at bounding box center [784, 392] width 1568 height 783
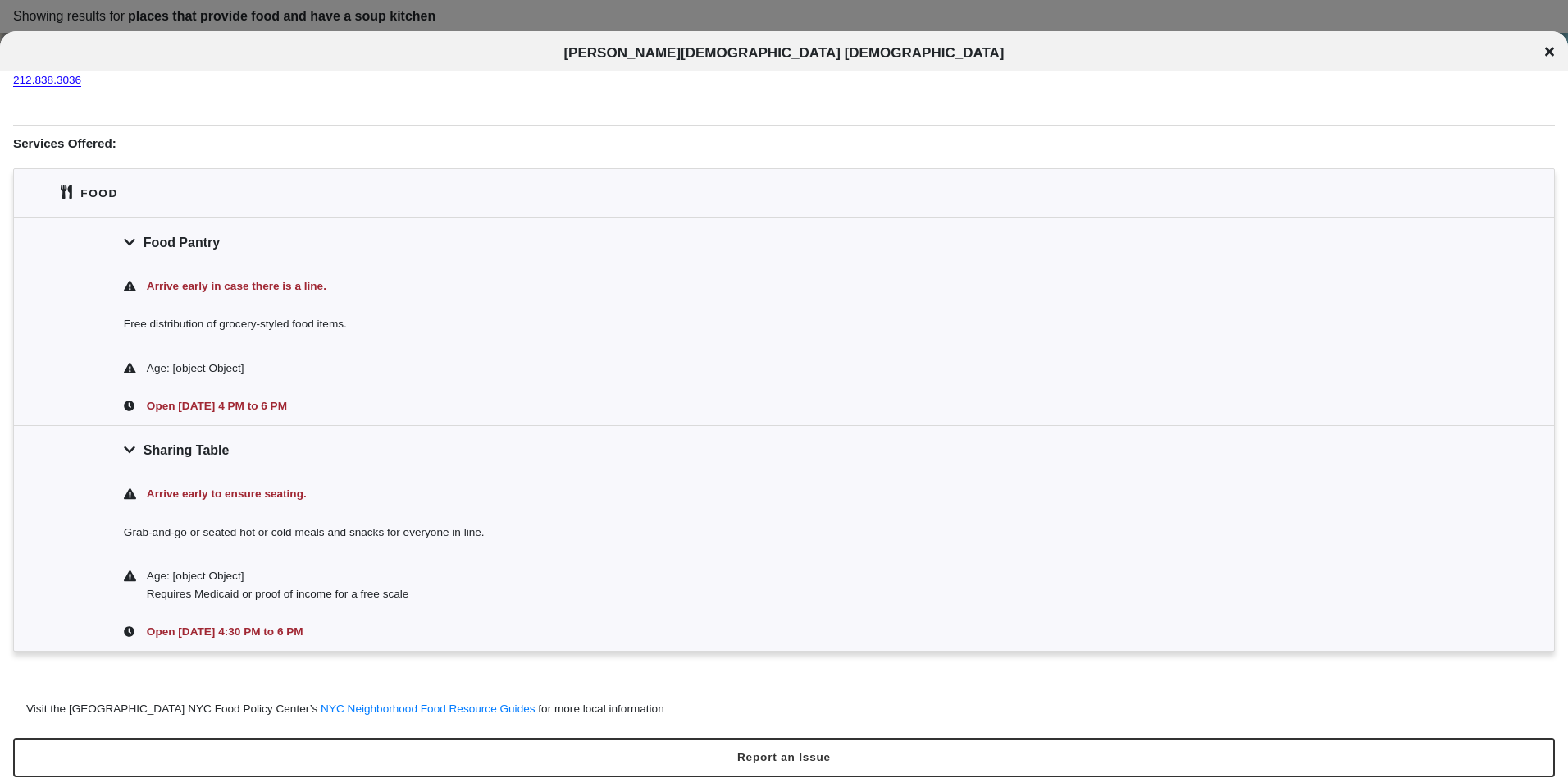
scroll to position [289, 0]
click at [561, 16] on div at bounding box center [784, 392] width 1568 height 783
click at [1548, 51] on icon at bounding box center [1549, 52] width 9 height 9
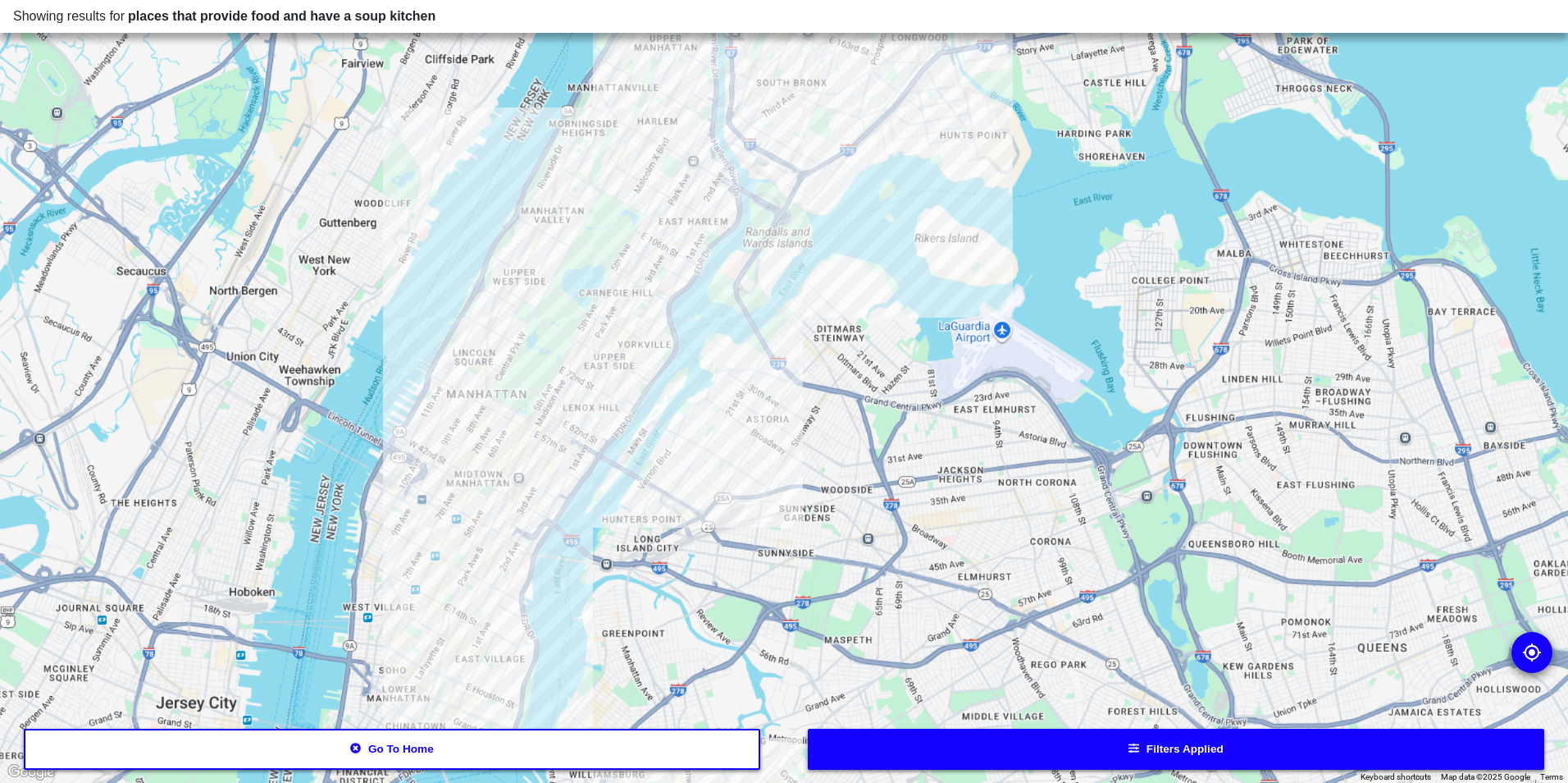
drag, startPoint x: 480, startPoint y: 541, endPoint x: 505, endPoint y: 282, distance: 260.2
click at [505, 282] on div at bounding box center [784, 392] width 1568 height 783
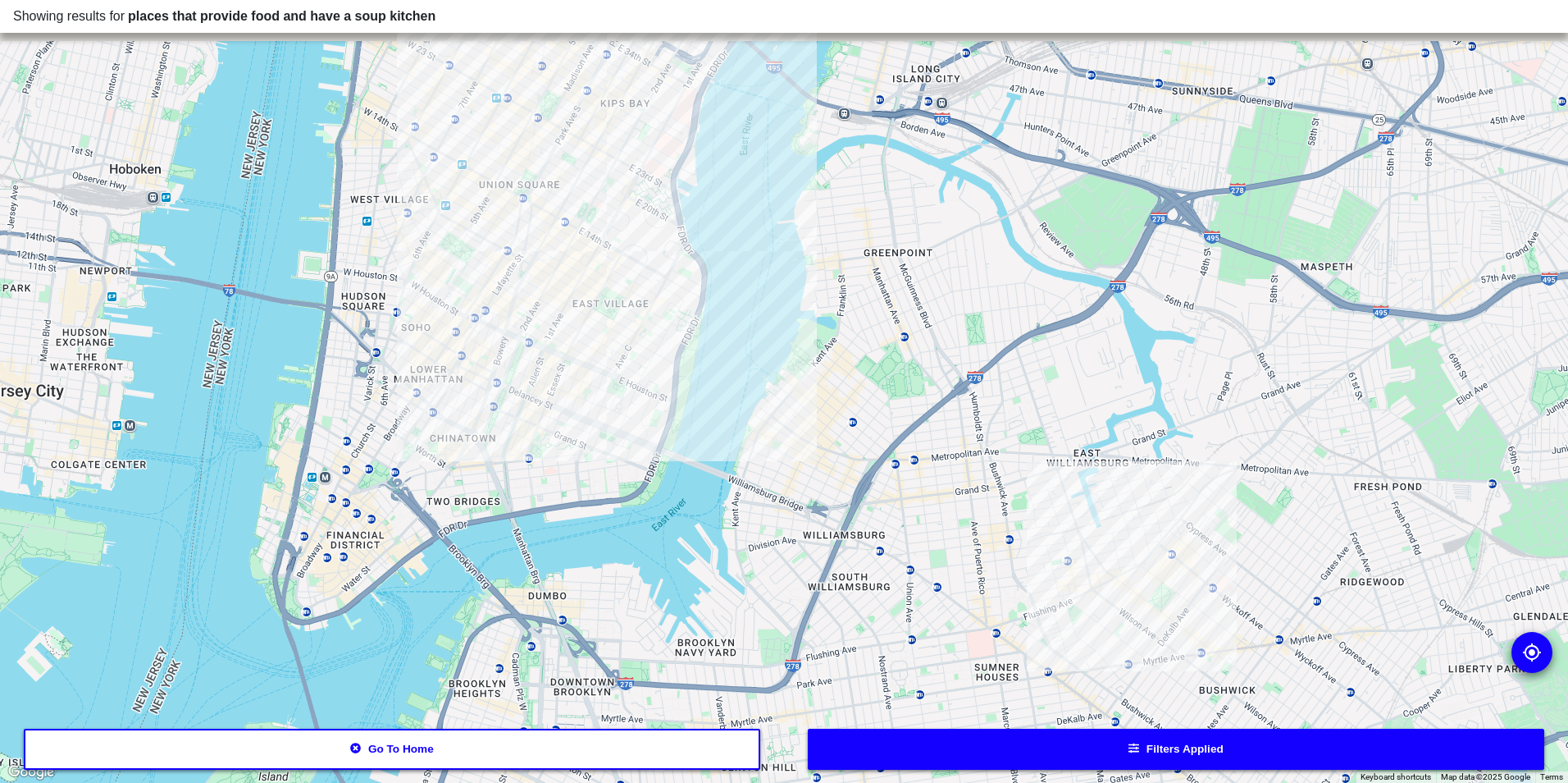
drag, startPoint x: 523, startPoint y: 350, endPoint x: 550, endPoint y: 397, distance: 54.2
click at [550, 397] on div at bounding box center [784, 392] width 1568 height 783
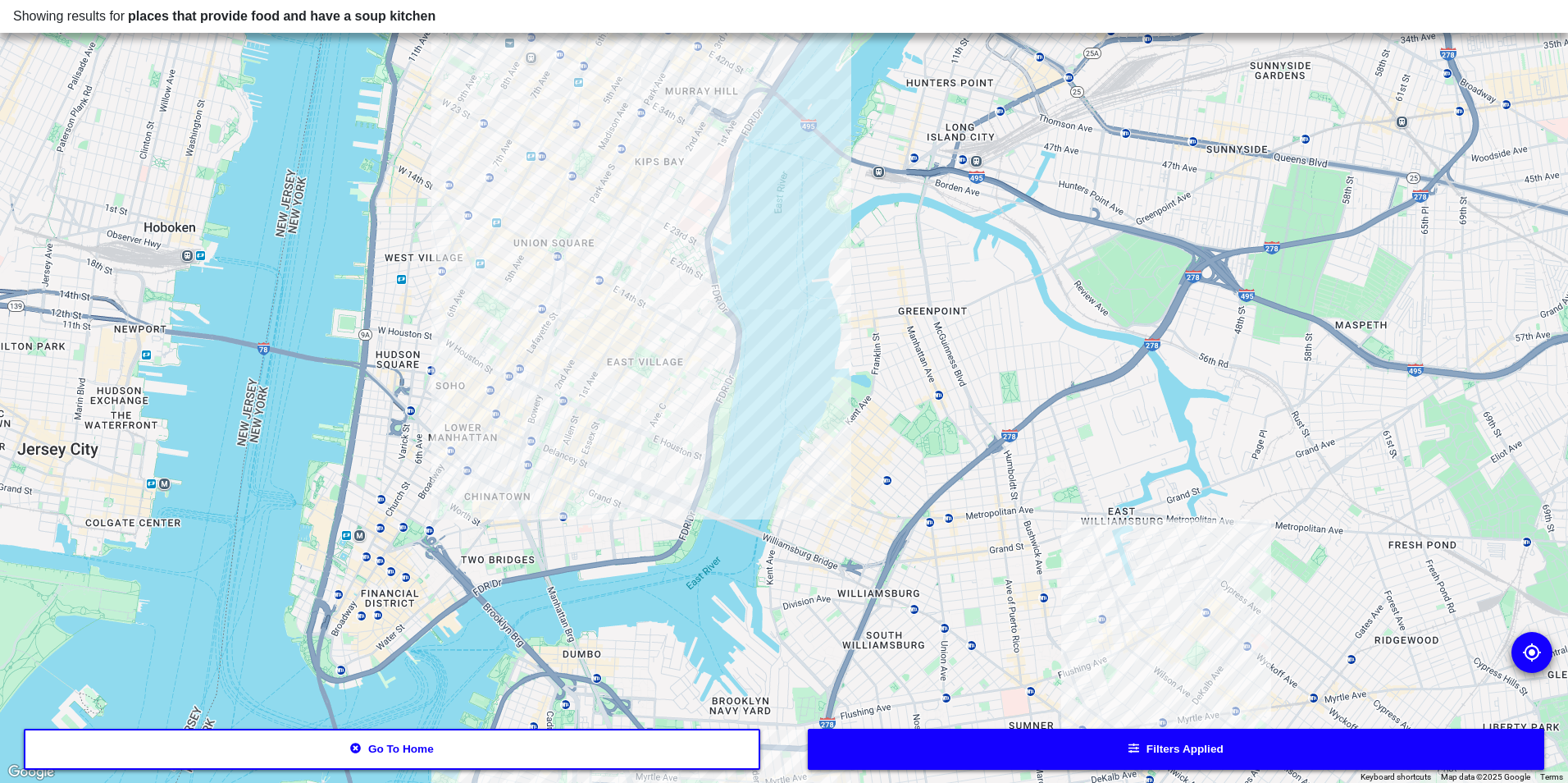
click at [457, 456] on div at bounding box center [784, 392] width 1568 height 783
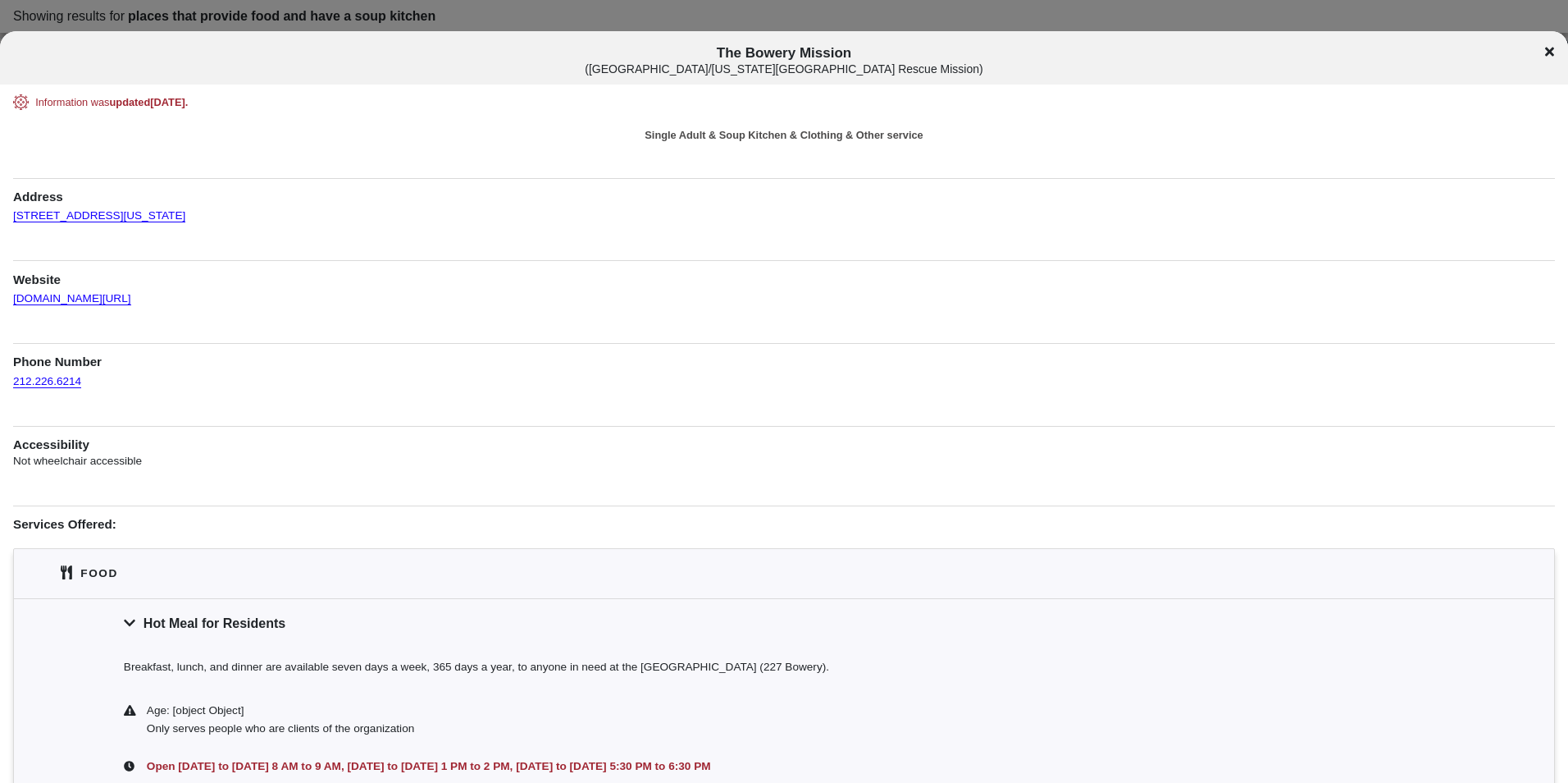
click at [665, 21] on div at bounding box center [784, 392] width 1568 height 783
click at [1545, 53] on icon at bounding box center [1549, 51] width 9 height 13
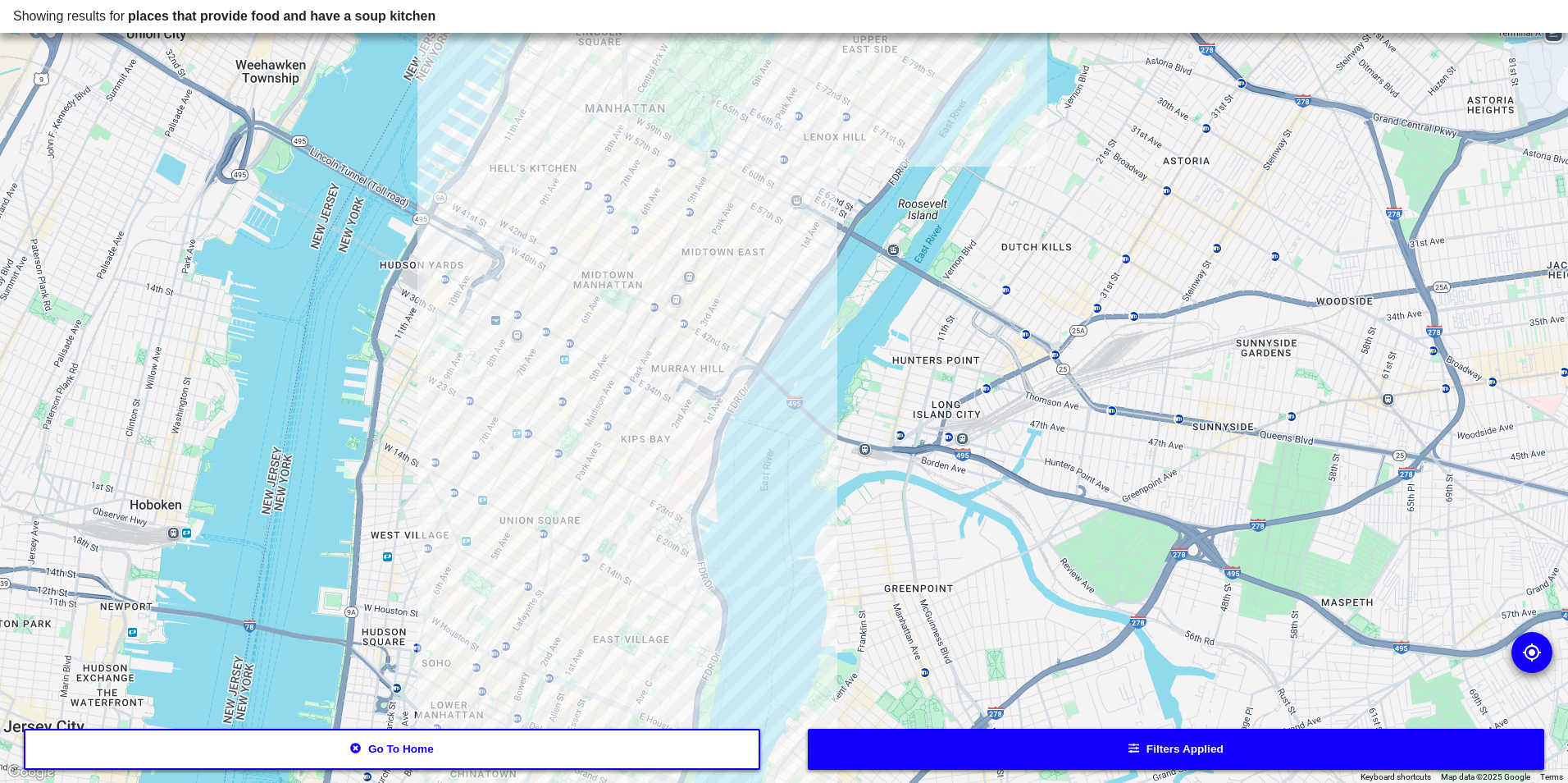
drag, startPoint x: 671, startPoint y: 232, endPoint x: 716, endPoint y: 472, distance: 244.2
click at [665, 532] on div at bounding box center [784, 392] width 1568 height 783
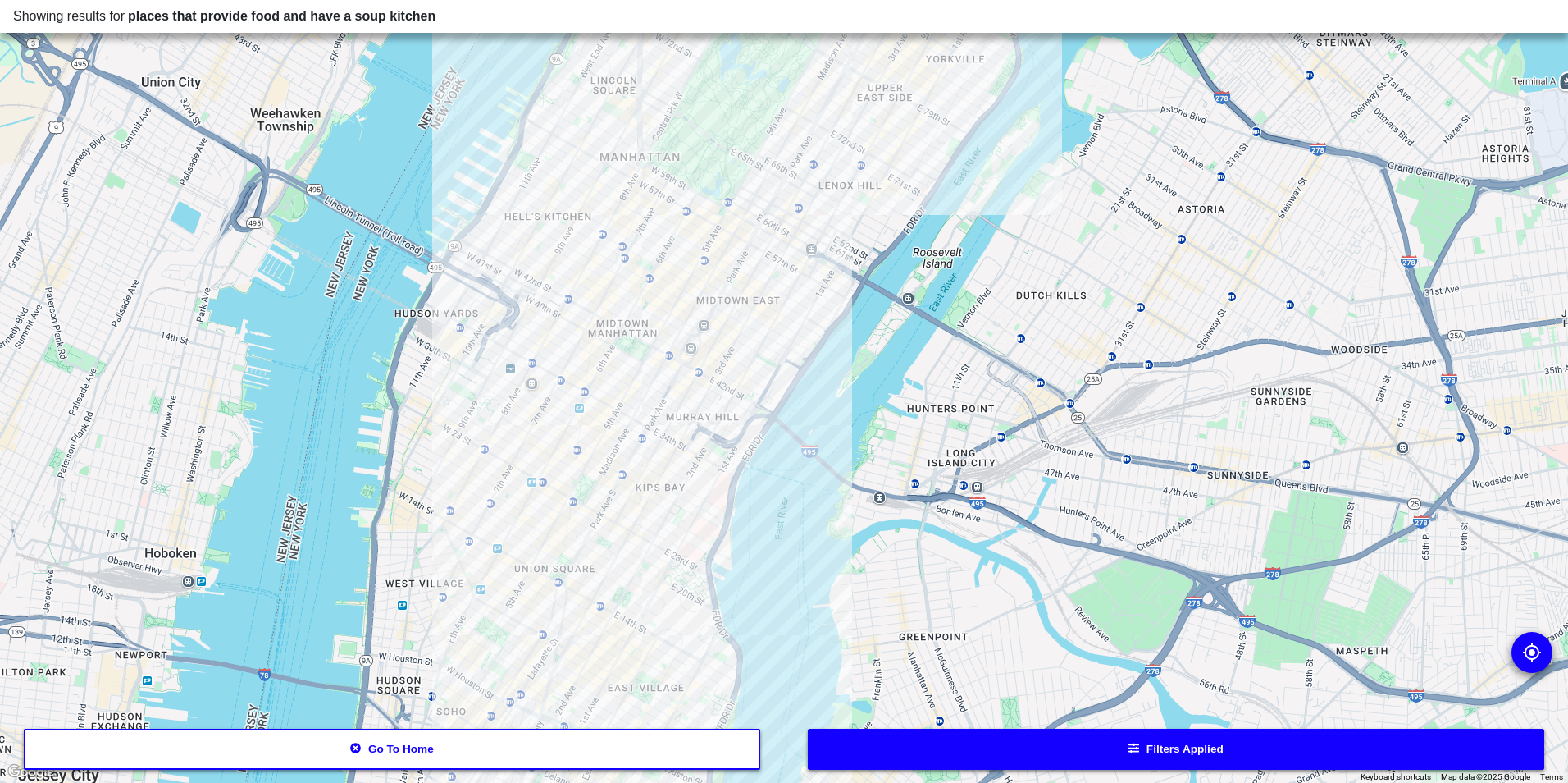
click at [762, 200] on div at bounding box center [784, 392] width 1568 height 783
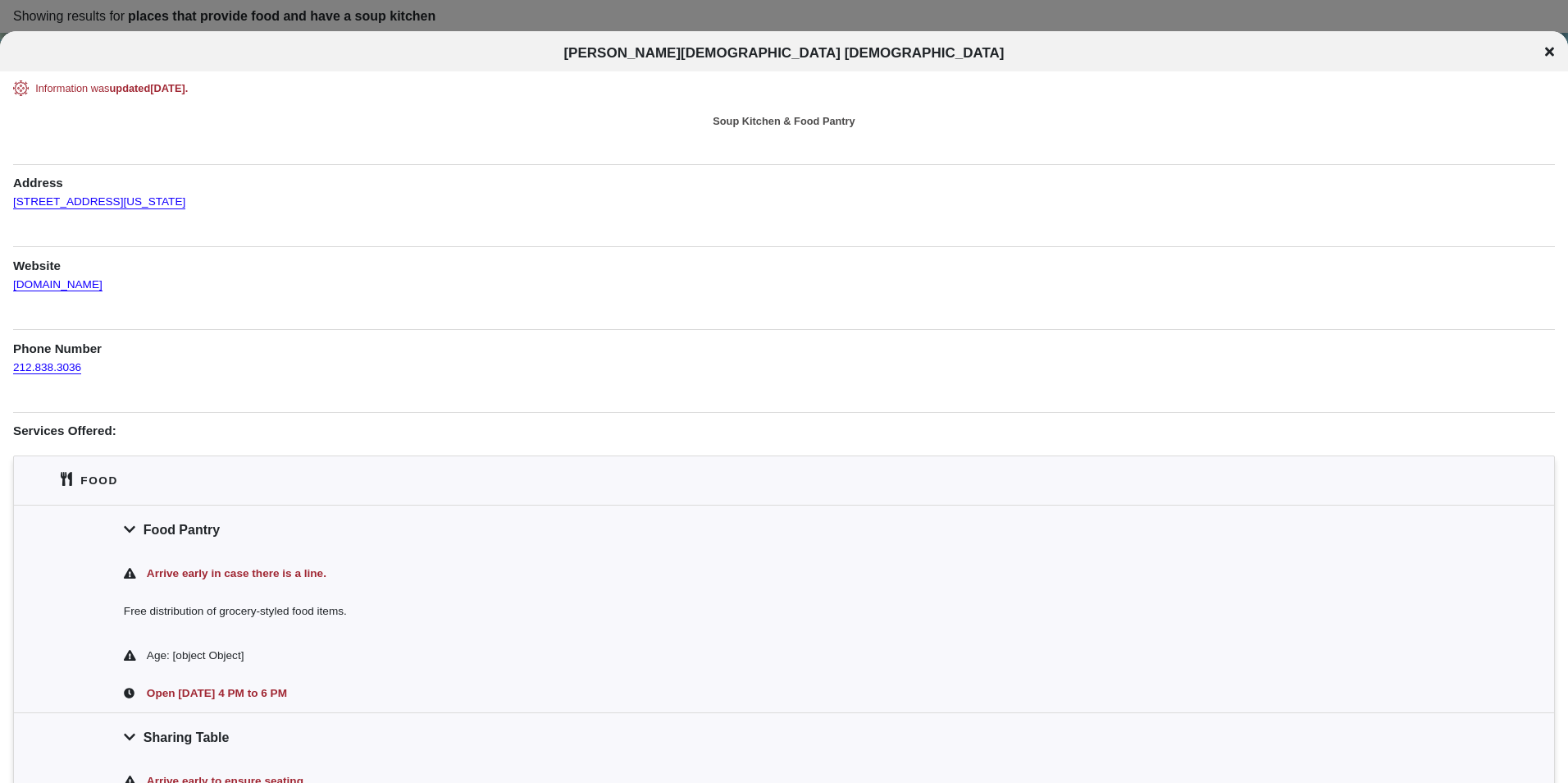
click at [744, 41] on div "[PERSON_NAME][DEMOGRAPHIC_DATA] [DEMOGRAPHIC_DATA]" at bounding box center [784, 50] width 1568 height 40
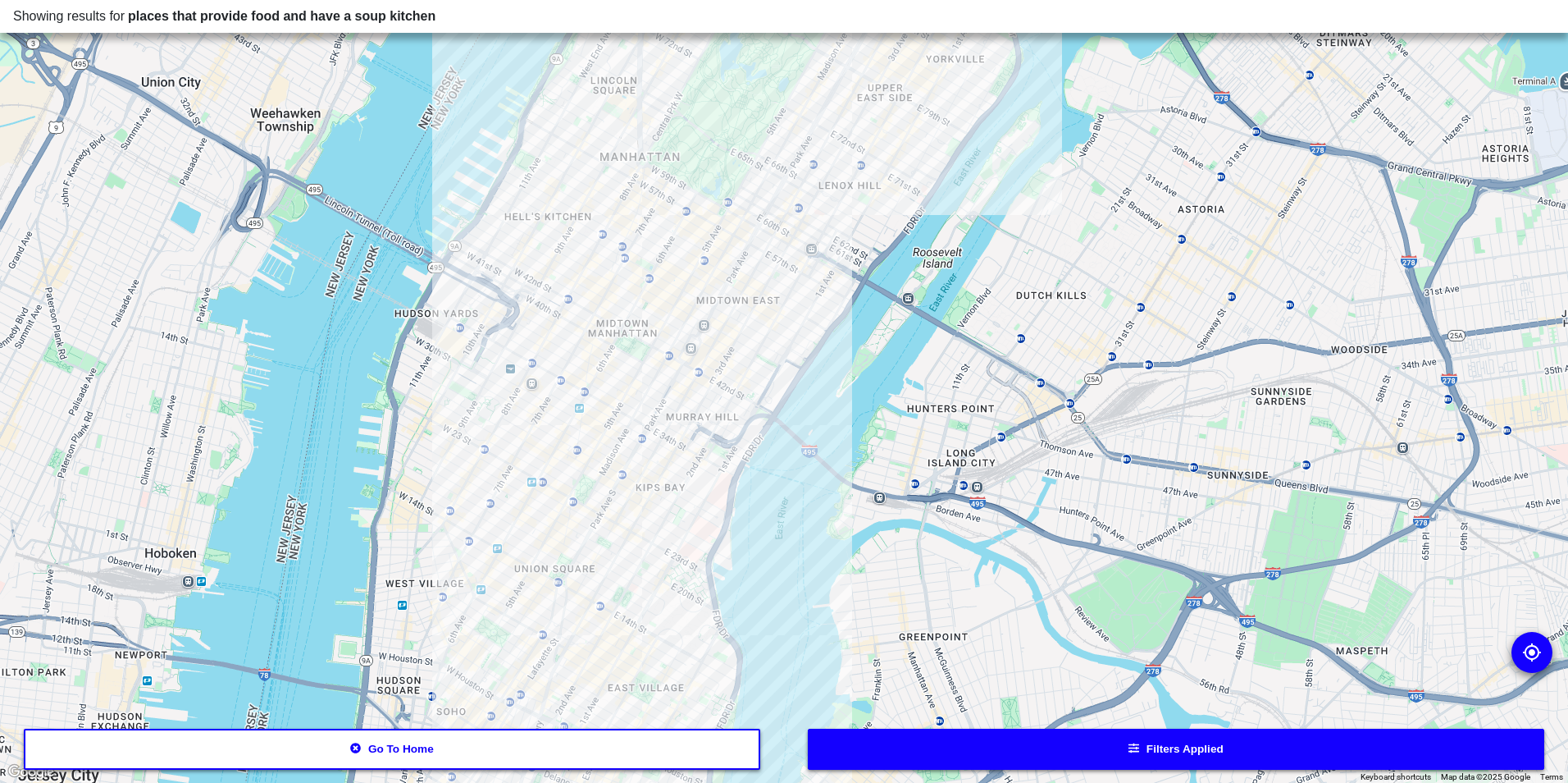
click at [738, 275] on div at bounding box center [784, 392] width 1568 height 783
click at [700, 230] on div at bounding box center [784, 392] width 1568 height 783
click at [649, 424] on div at bounding box center [784, 392] width 1568 height 783
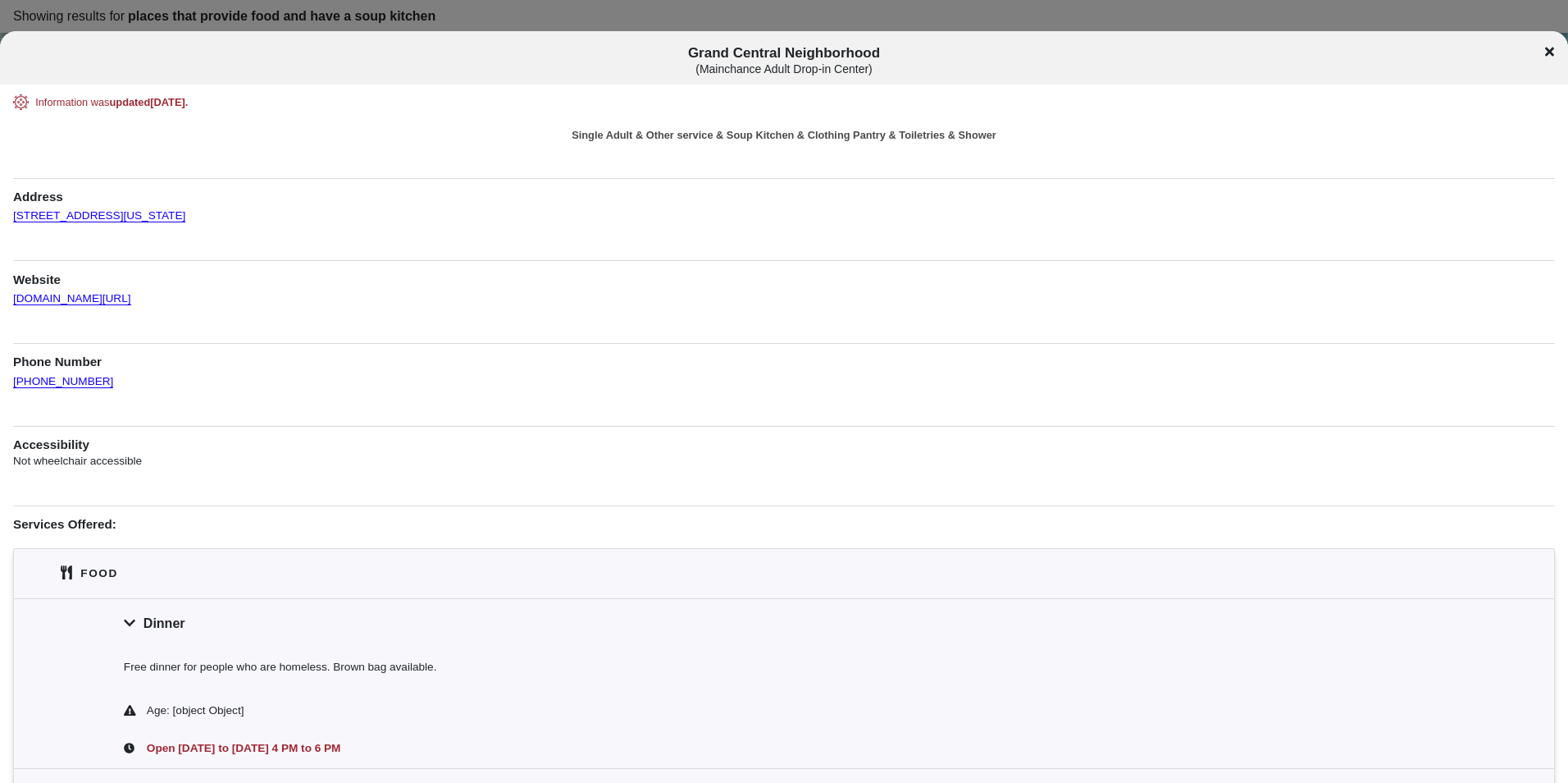
click at [822, 51] on span "Grand Central Neighborhood ( Mainchance Adult Drop-in Center )" at bounding box center [784, 60] width 1302 height 30
copy span "Grand Central Neighborhood"
drag, startPoint x: 162, startPoint y: 210, endPoint x: 197, endPoint y: 224, distance: 37.7
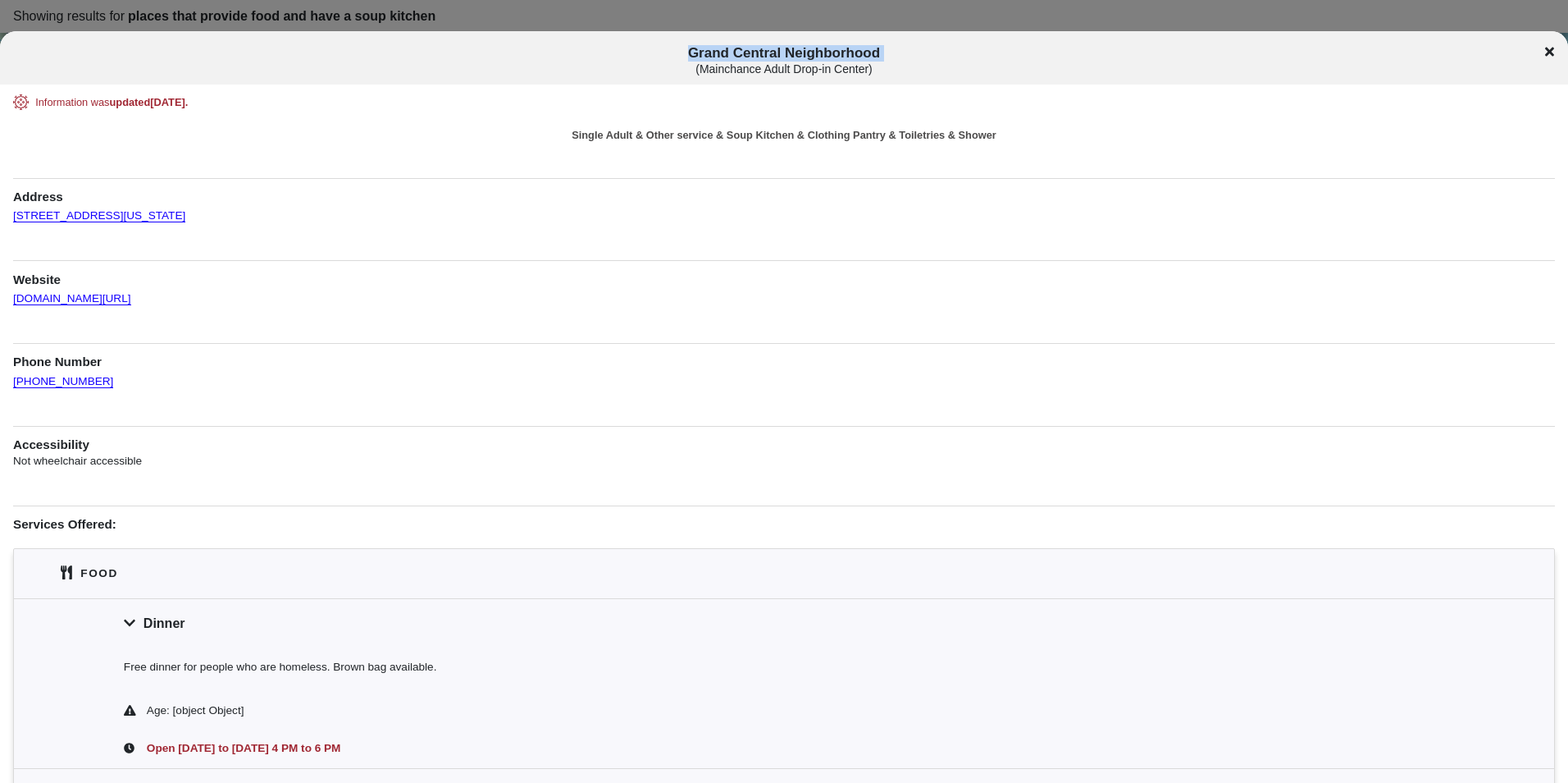
drag, startPoint x: 197, startPoint y: 224, endPoint x: 157, endPoint y: 216, distance: 40.8
copy div "[STREET_ADDRESS][US_STATE]"
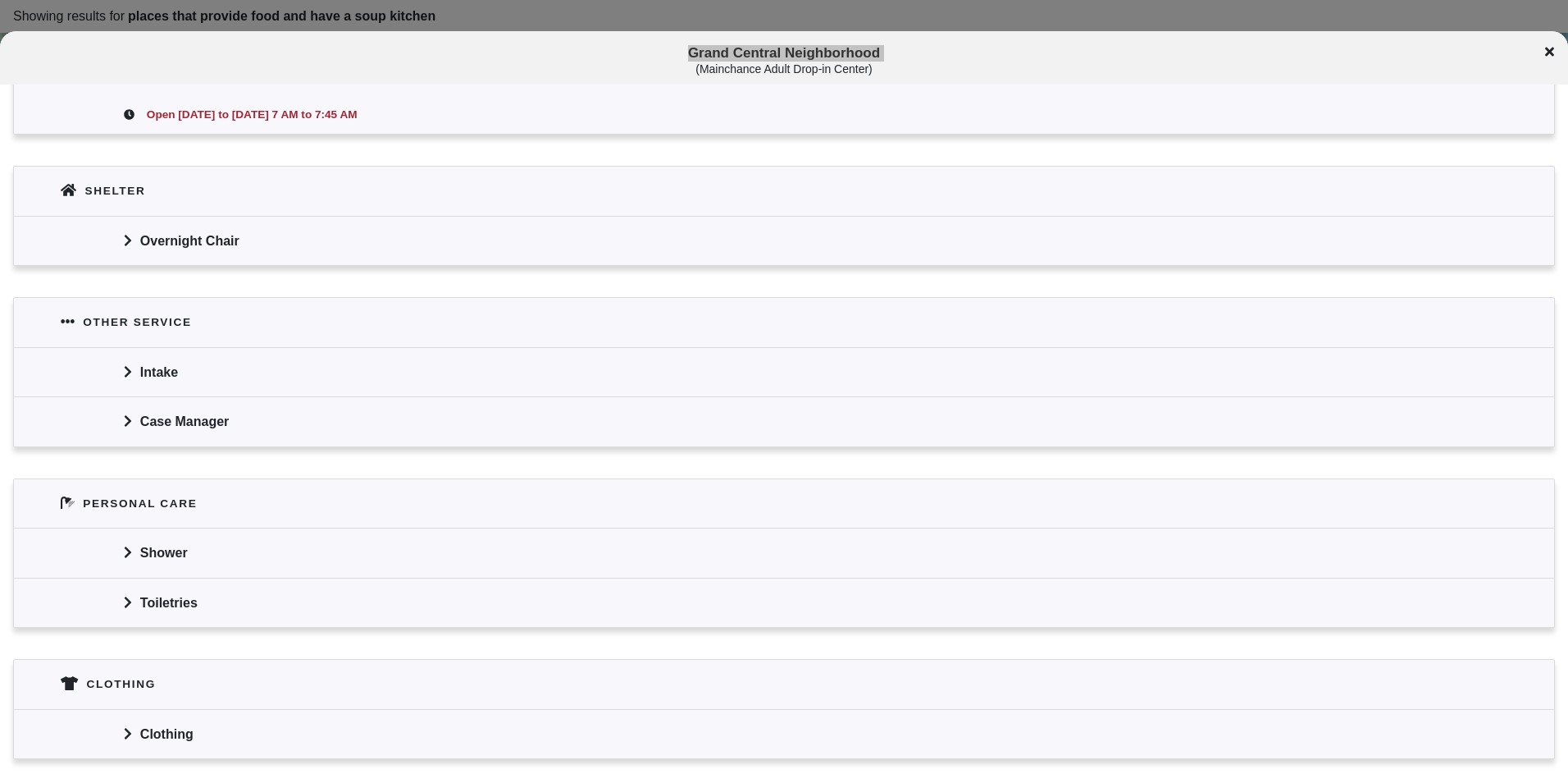
scroll to position [1028, 0]
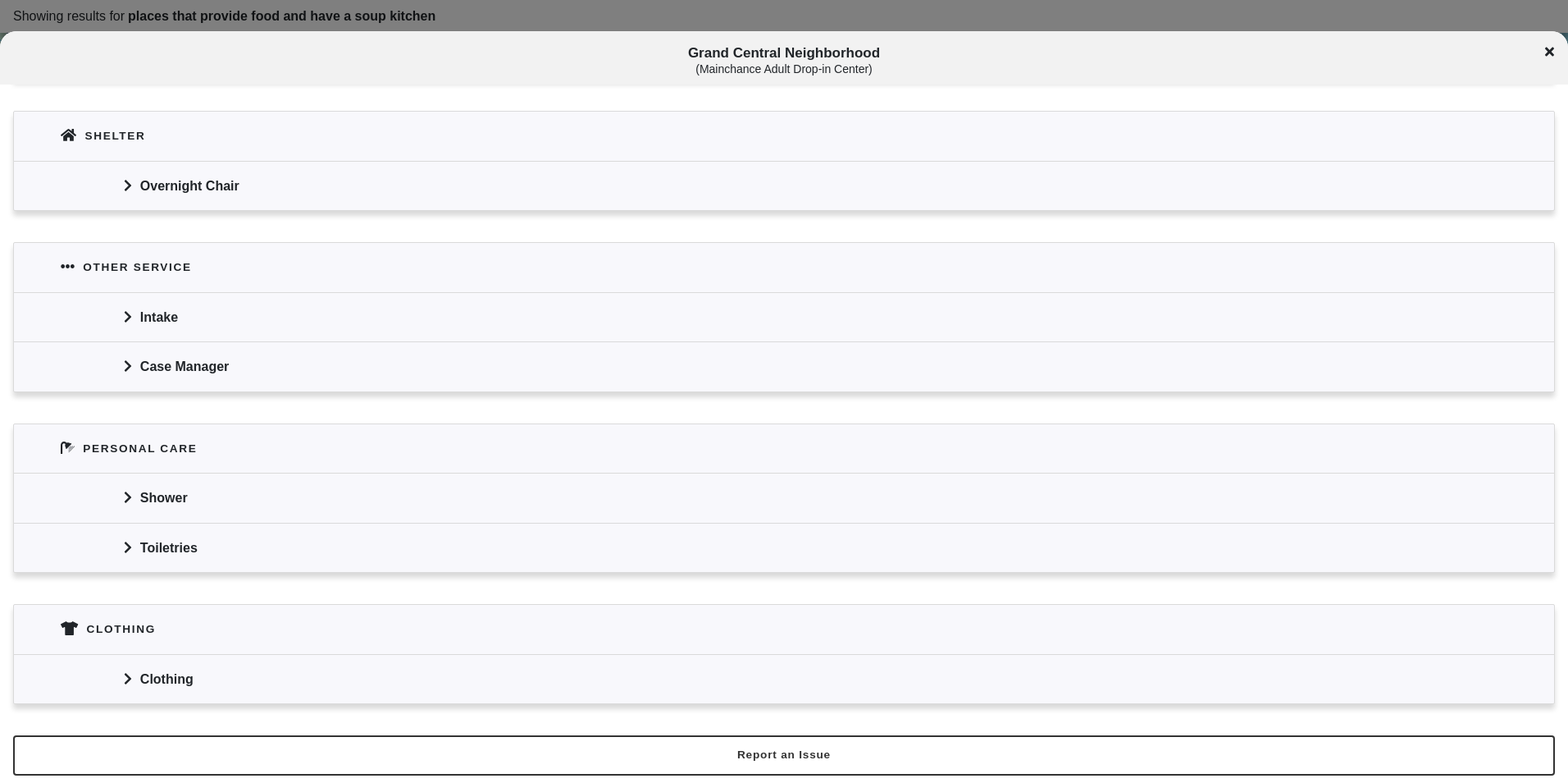
click at [182, 676] on div "Clothing" at bounding box center [784, 679] width 1541 height 49
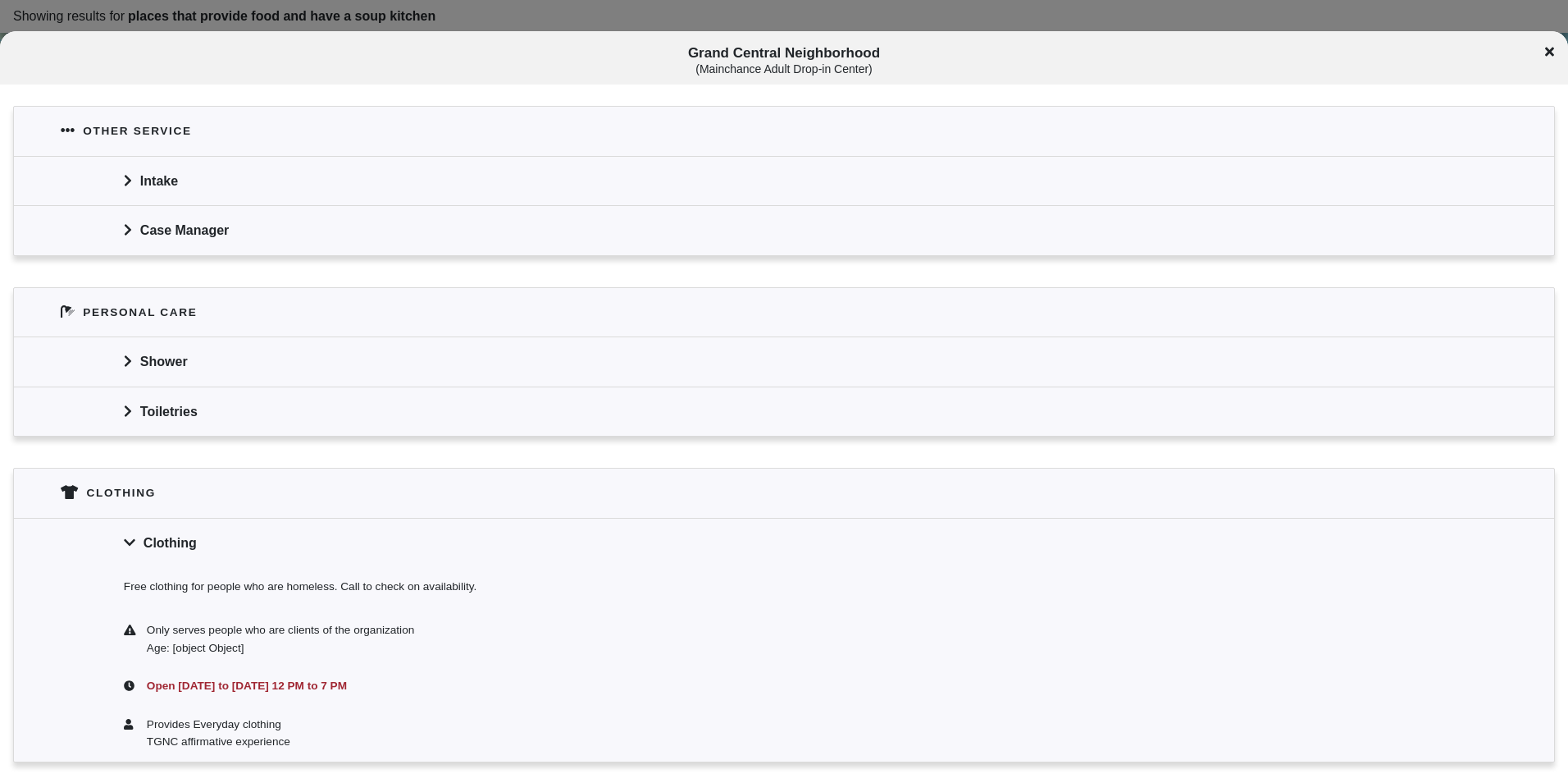
scroll to position [1223, 0]
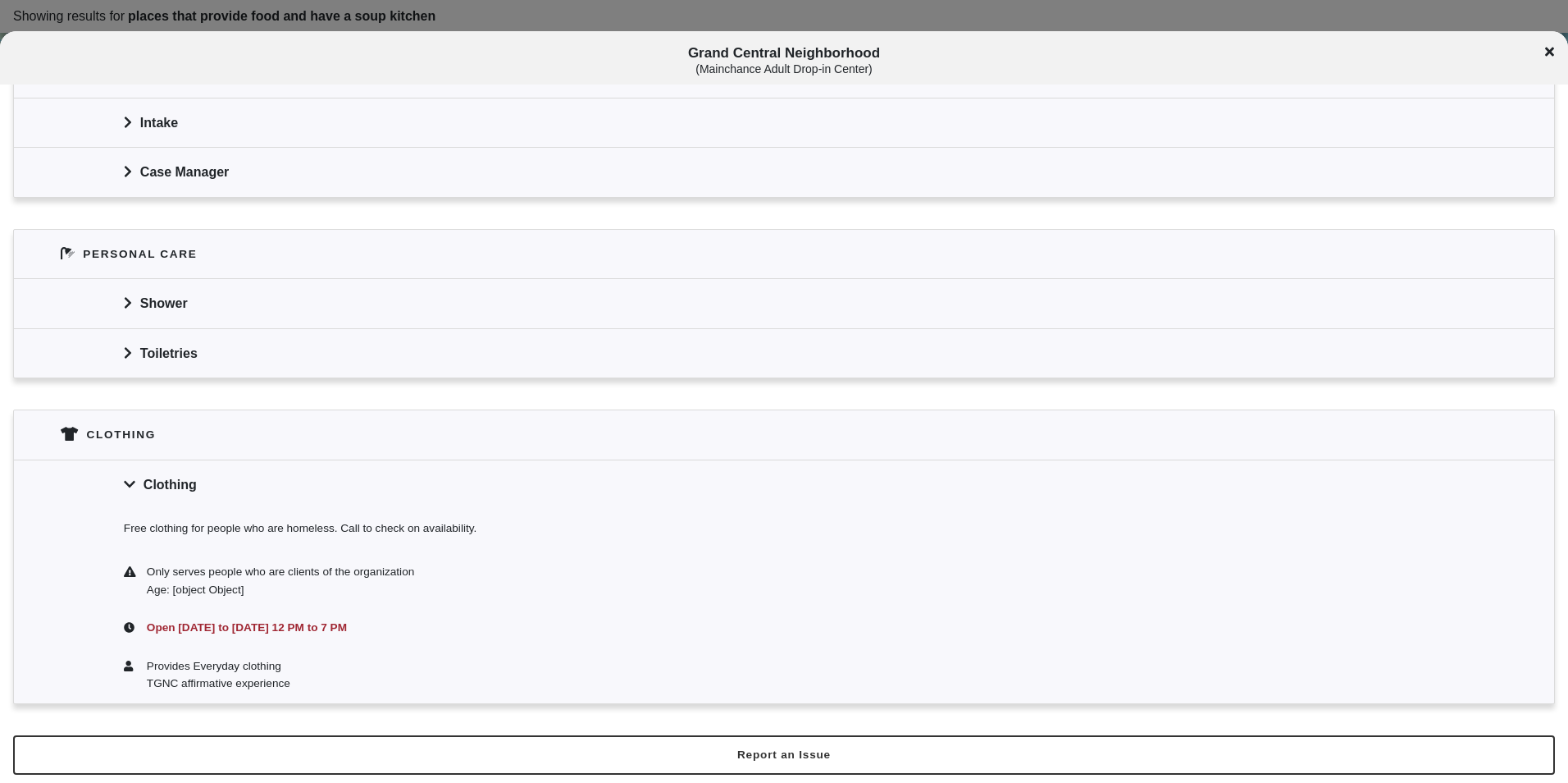
click at [498, 14] on div at bounding box center [784, 392] width 1568 height 783
click at [535, 12] on div at bounding box center [784, 392] width 1568 height 783
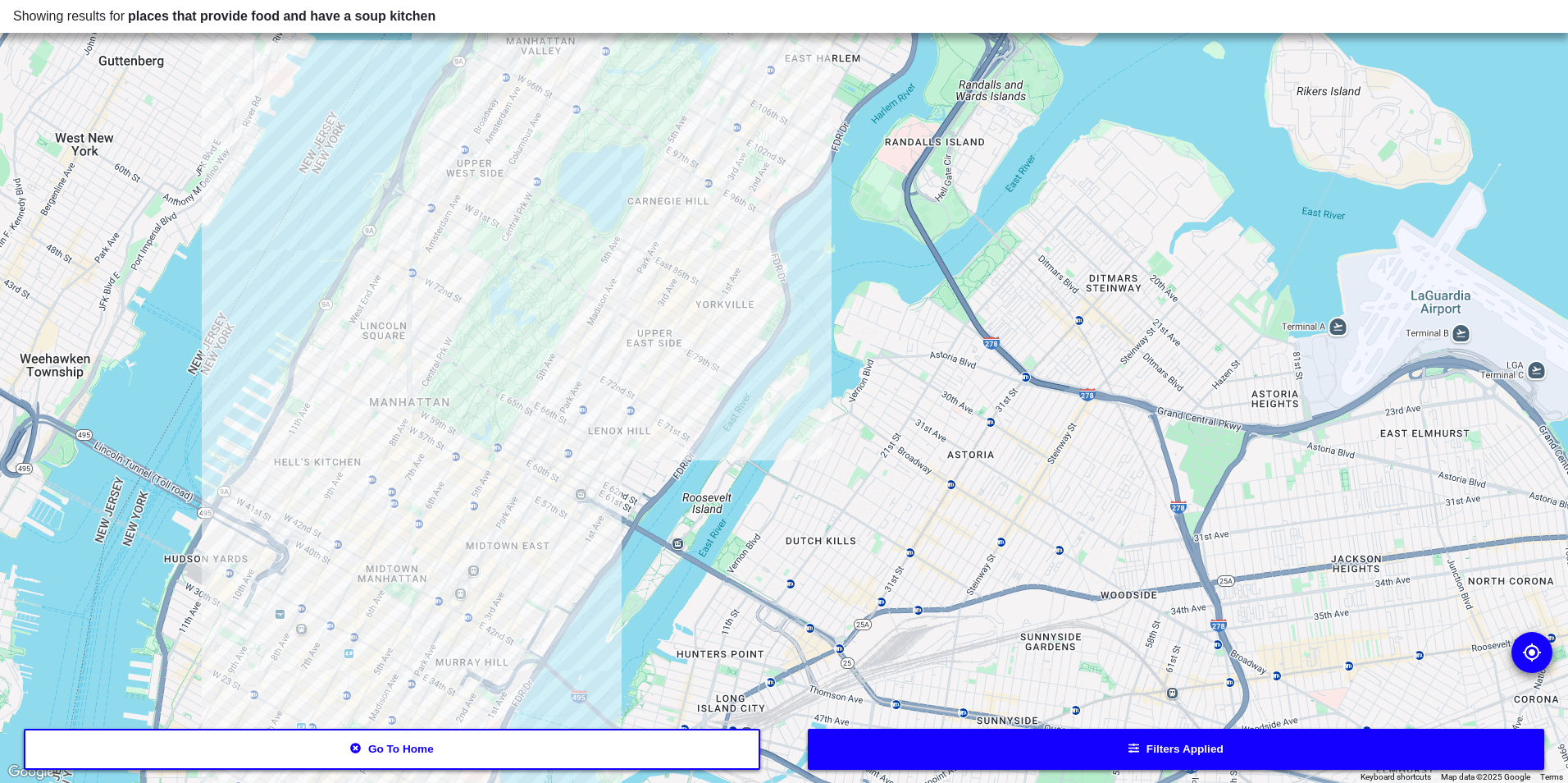
drag, startPoint x: 881, startPoint y: 220, endPoint x: 731, endPoint y: 387, distance: 224.5
click at [731, 387] on div at bounding box center [784, 392] width 1568 height 783
click at [732, 248] on div at bounding box center [784, 392] width 1568 height 783
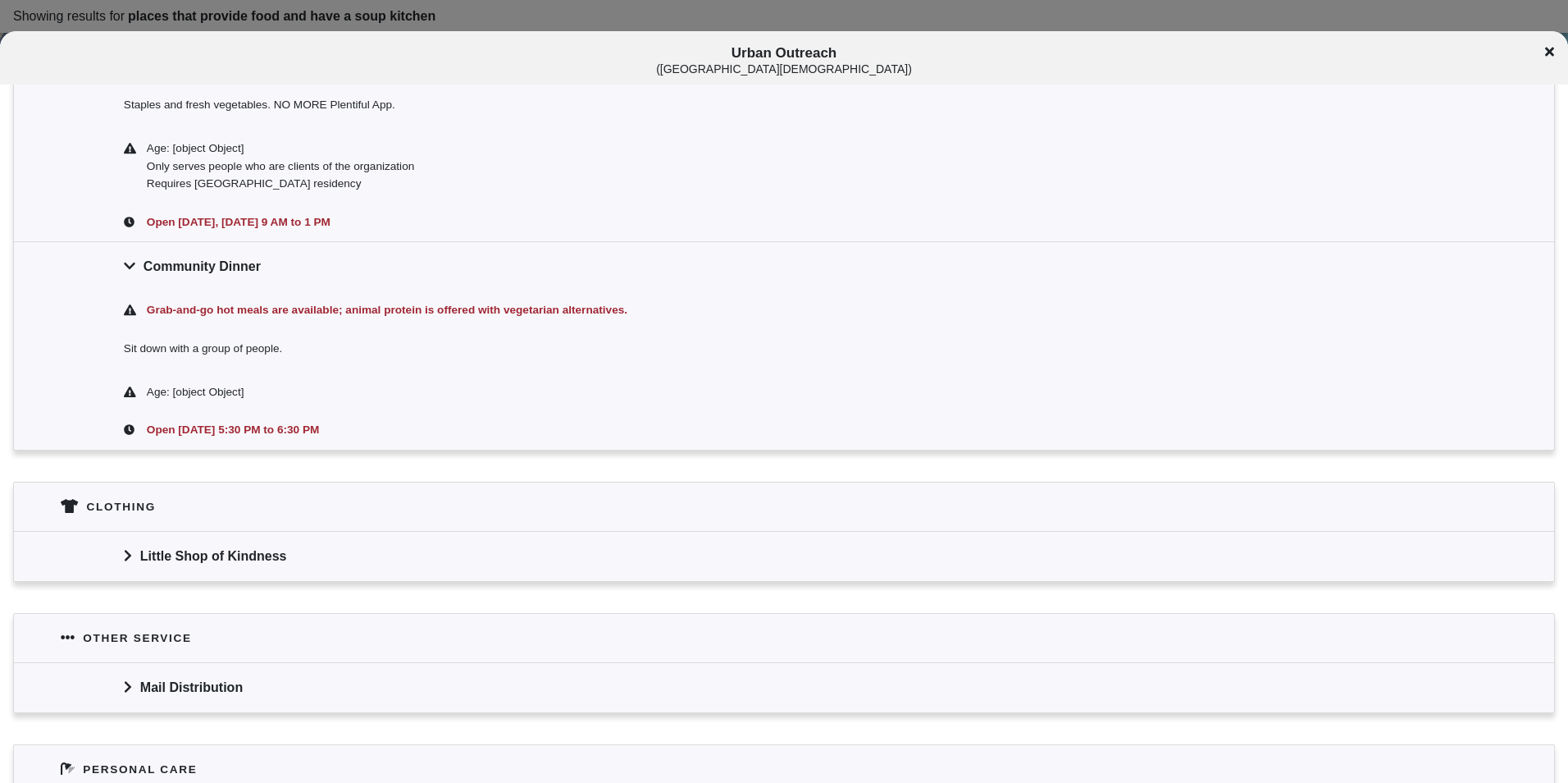
scroll to position [657, 0]
click at [496, 15] on div at bounding box center [784, 392] width 1568 height 783
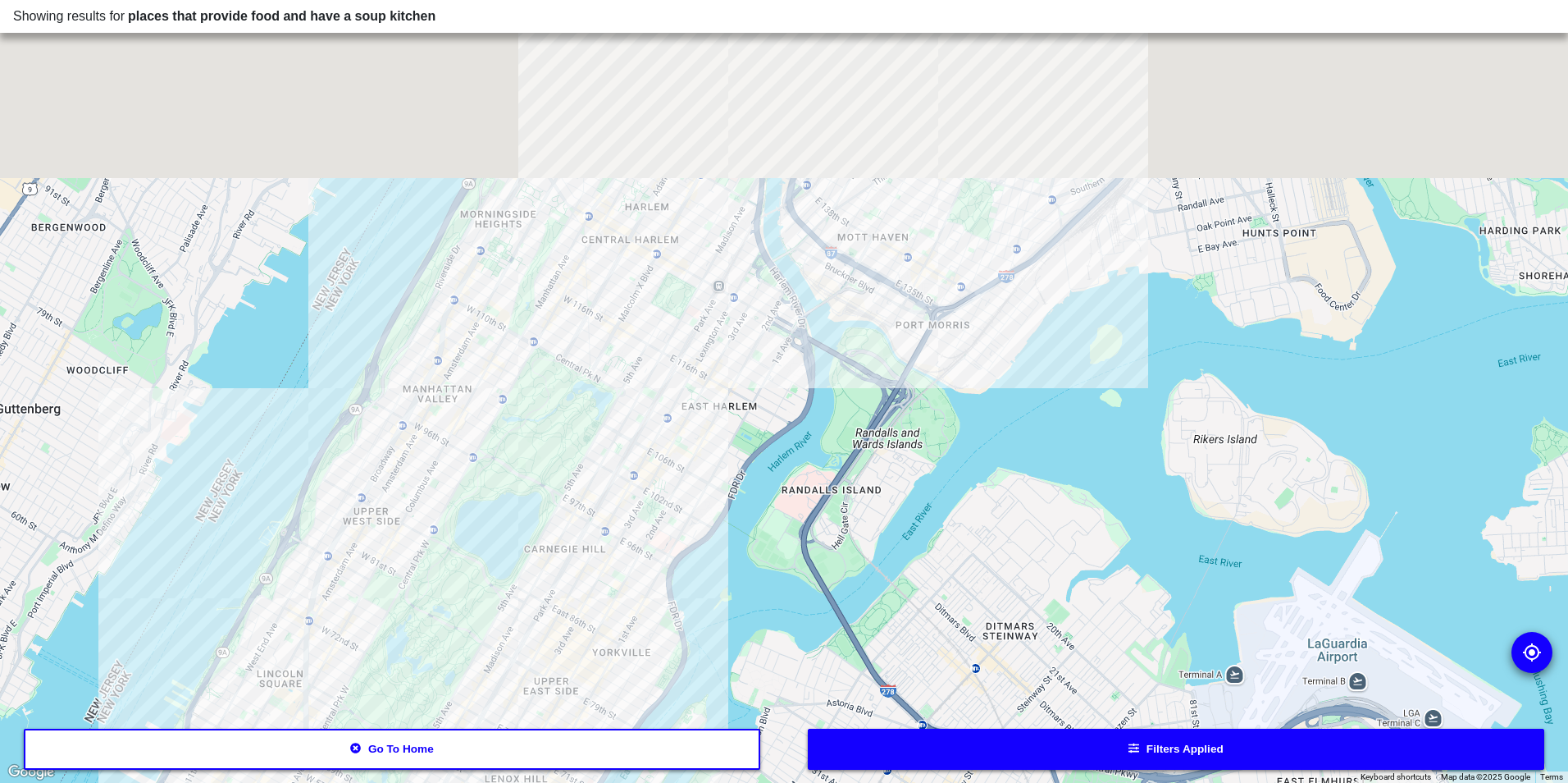
drag, startPoint x: 623, startPoint y: 553, endPoint x: 603, endPoint y: 681, distance: 129.6
click at [603, 681] on div at bounding box center [784, 392] width 1568 height 783
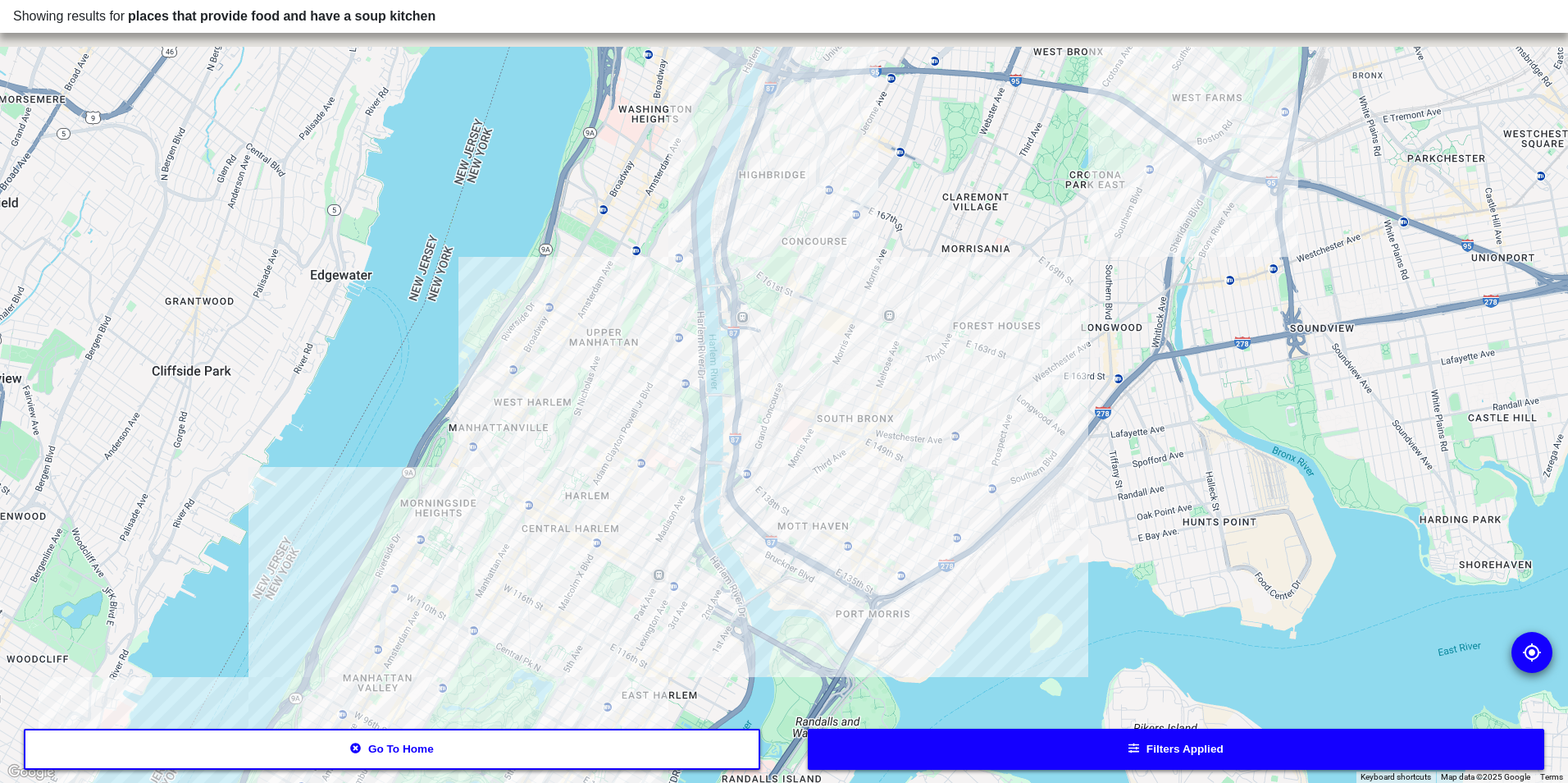
drag, startPoint x: 662, startPoint y: 488, endPoint x: 640, endPoint y: 548, distance: 63.9
click at [640, 548] on div at bounding box center [784, 392] width 1568 height 783
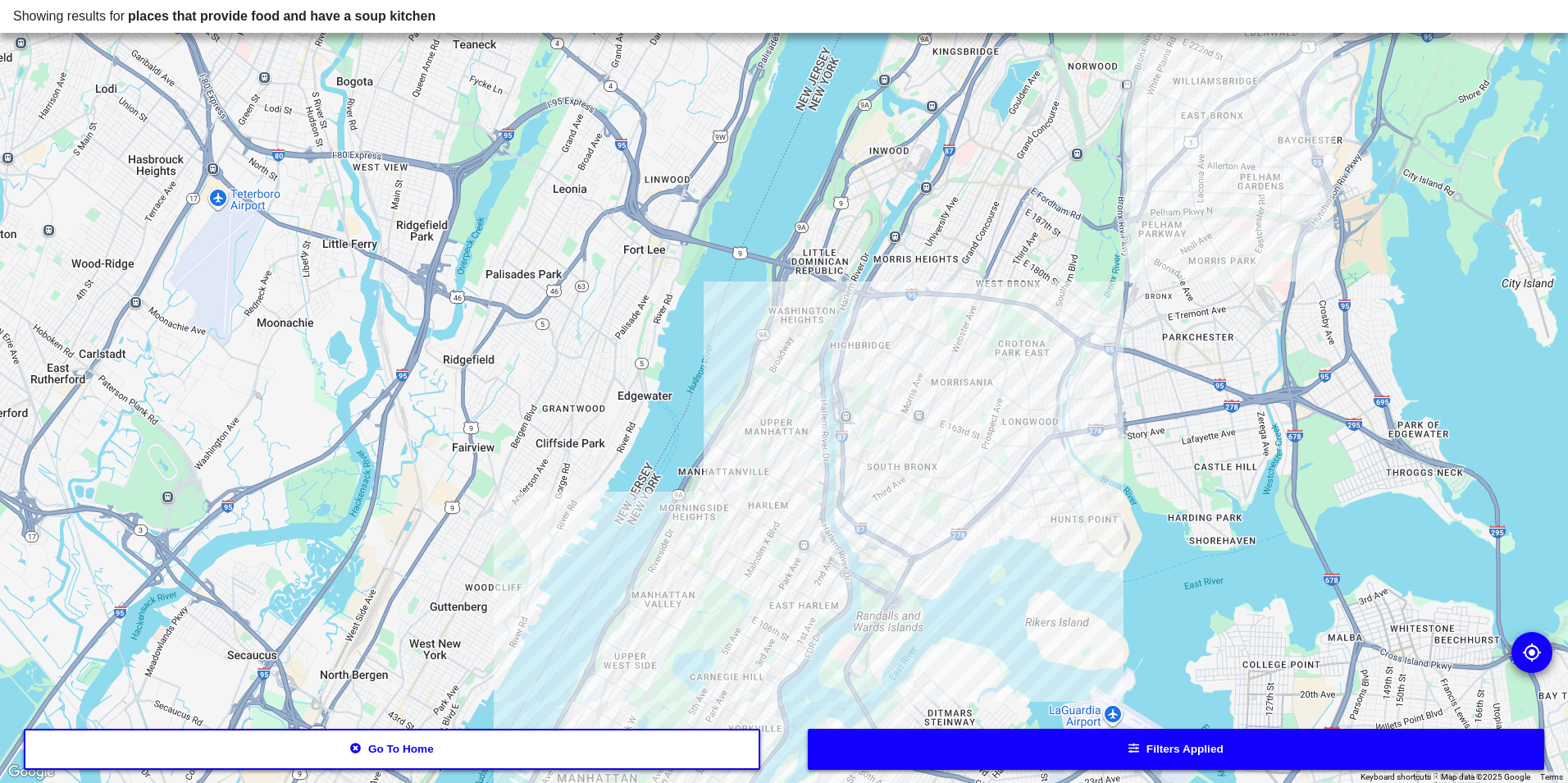
click at [891, 462] on div at bounding box center [784, 392] width 1568 height 783
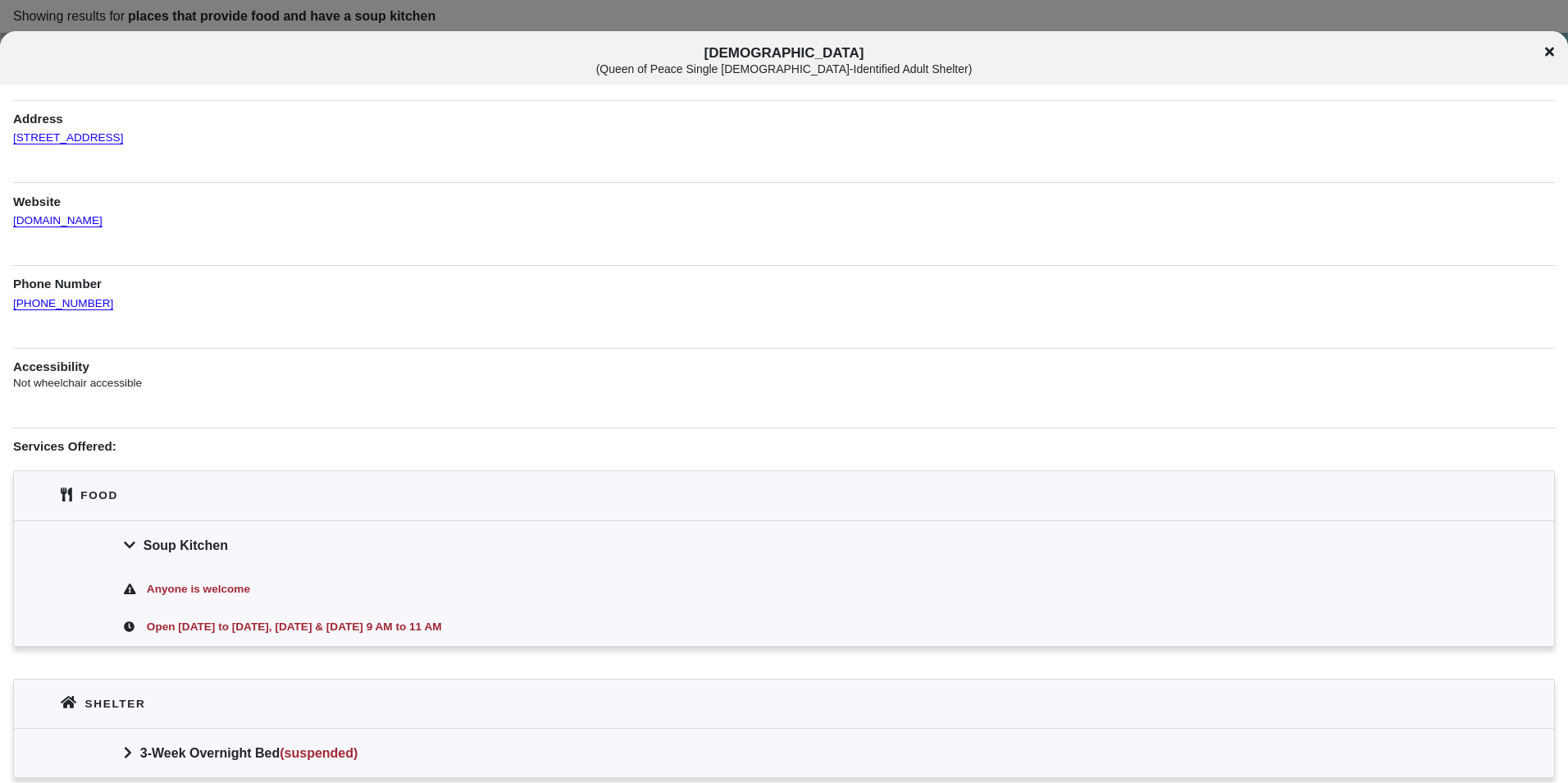
scroll to position [153, 0]
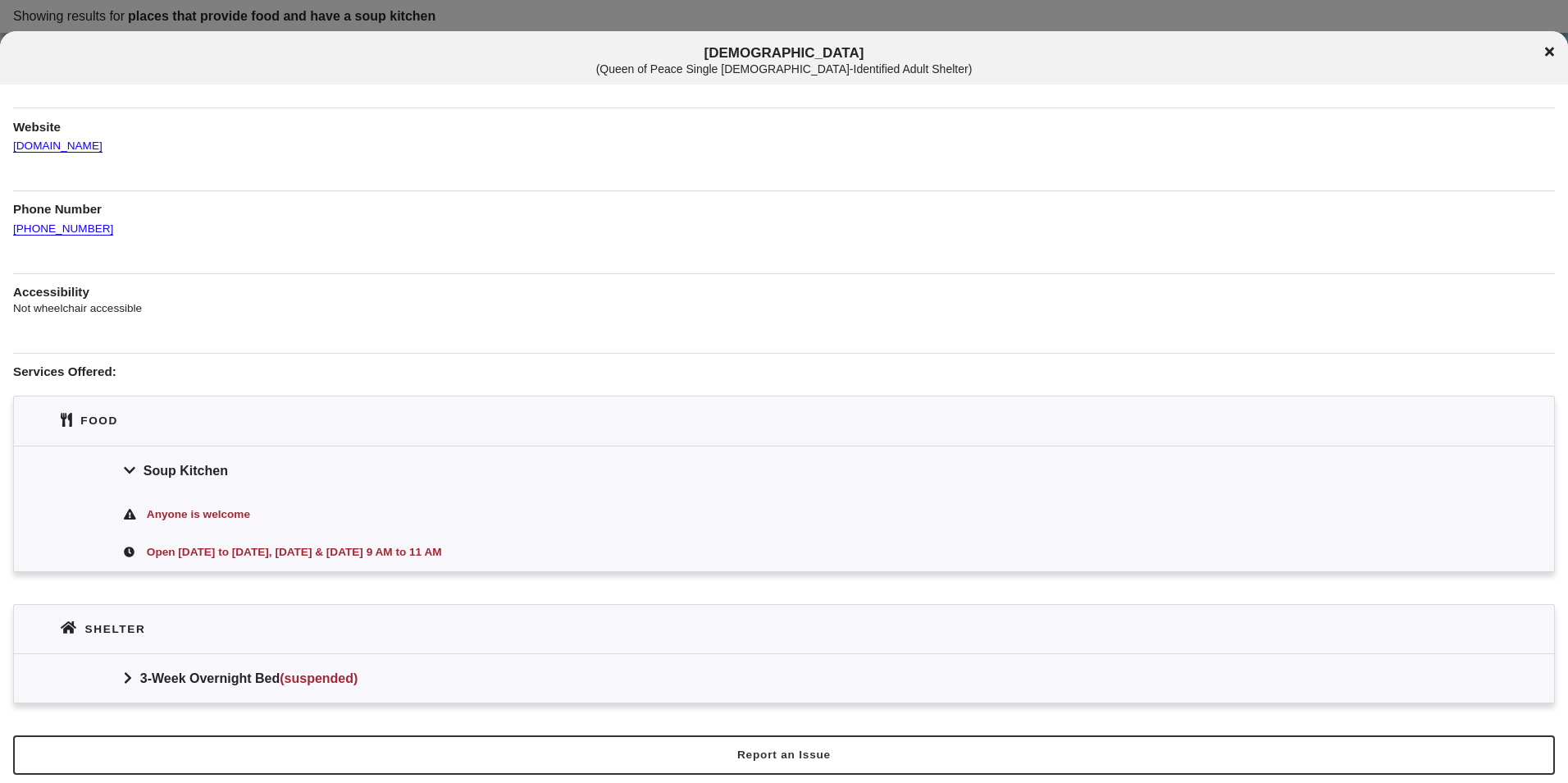
click at [762, 54] on span "Missionaries of Charity ( Queen of Peace Single [DEMOGRAPHIC_DATA]-Identified A…" at bounding box center [784, 60] width 1302 height 30
copy span "[DEMOGRAPHIC_DATA]"
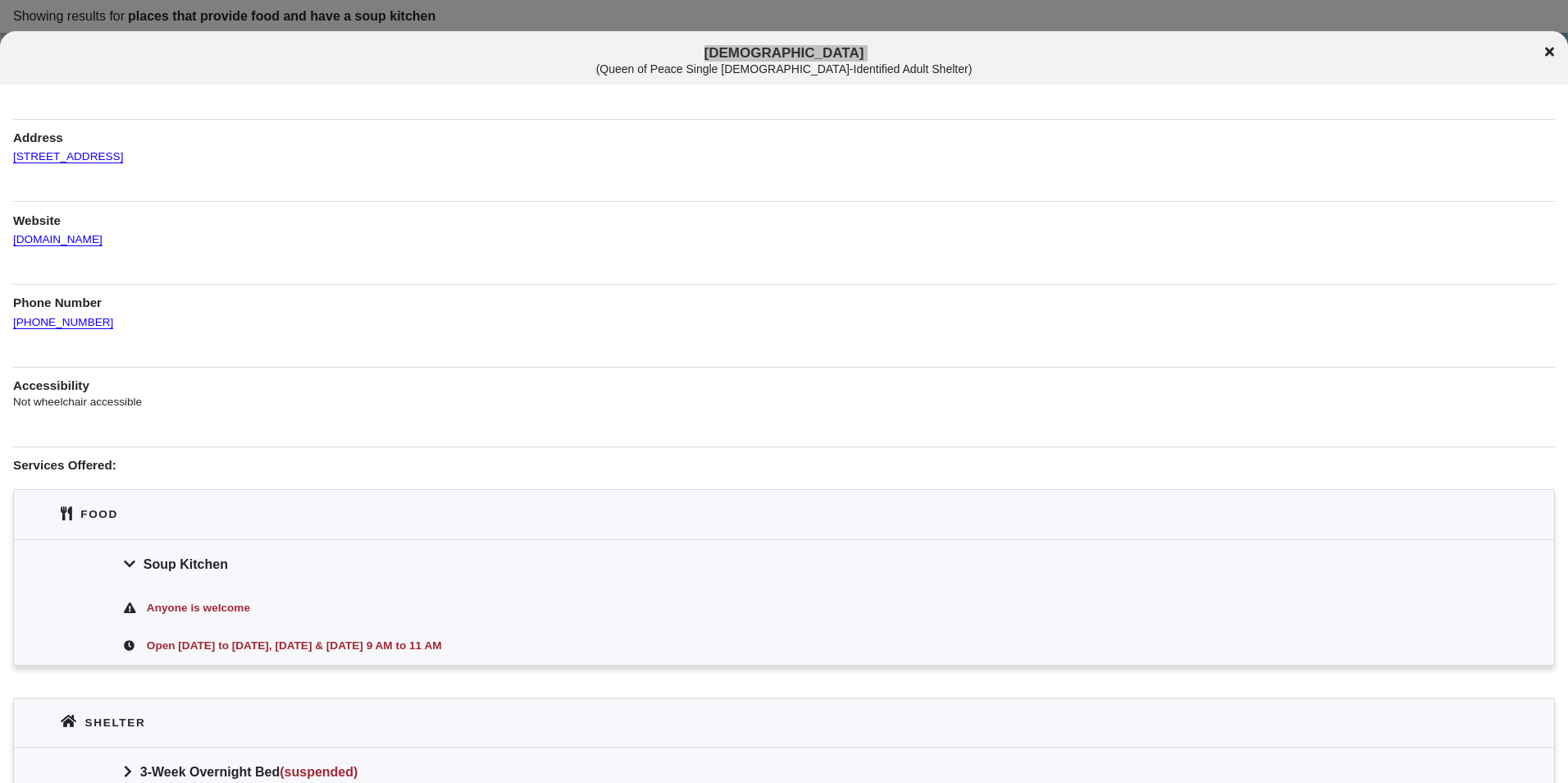
scroll to position [0, 0]
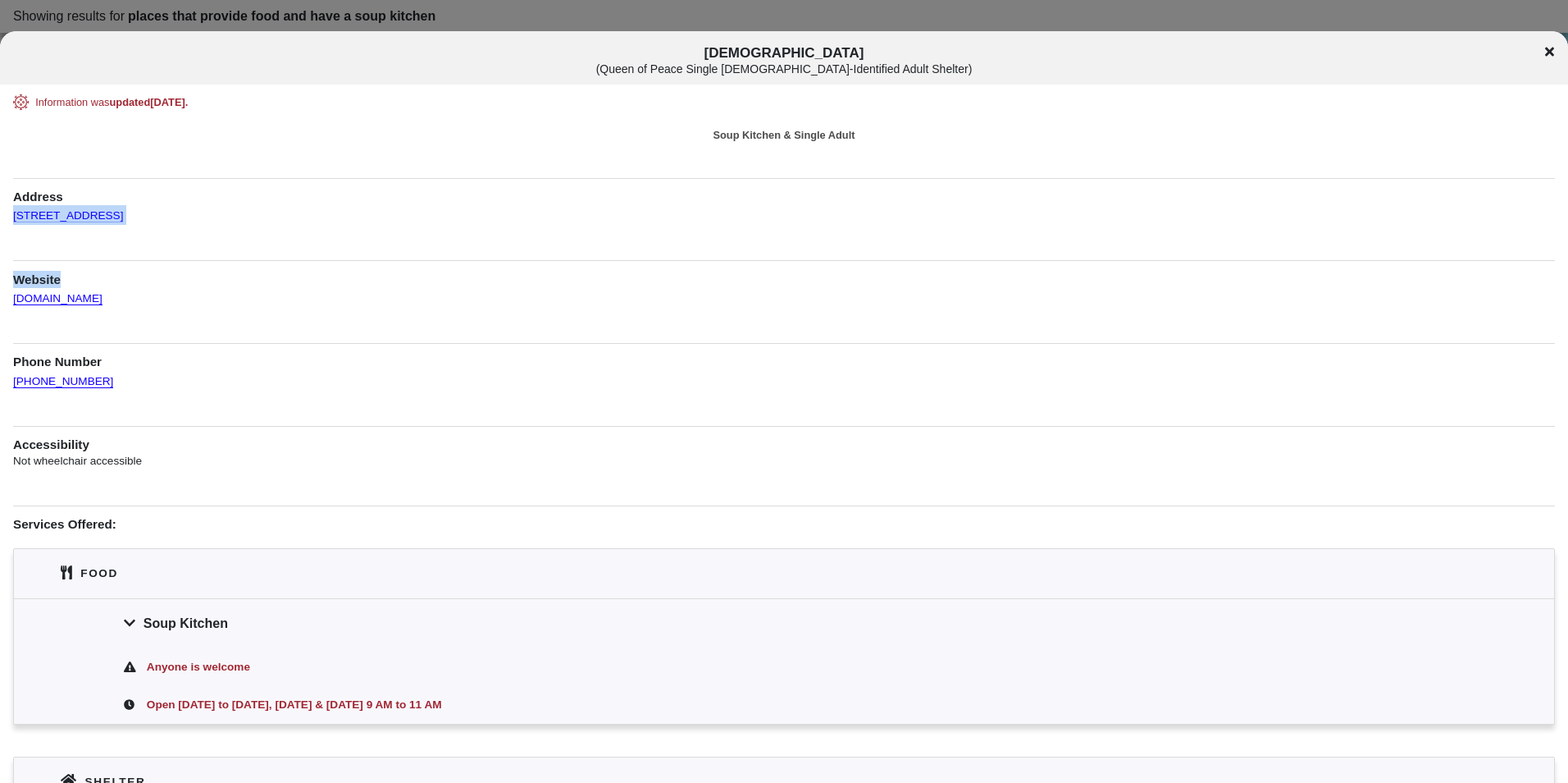
drag, startPoint x: -4, startPoint y: 227, endPoint x: 12, endPoint y: 211, distance: 22.6
click at [12, 211] on div "Information was updated [DATE] . Soup Kitchen & Single Adult Address [STREET_AD…" at bounding box center [784, 475] width 1568 height 763
copy div "[STREET_ADDRESS] Website"
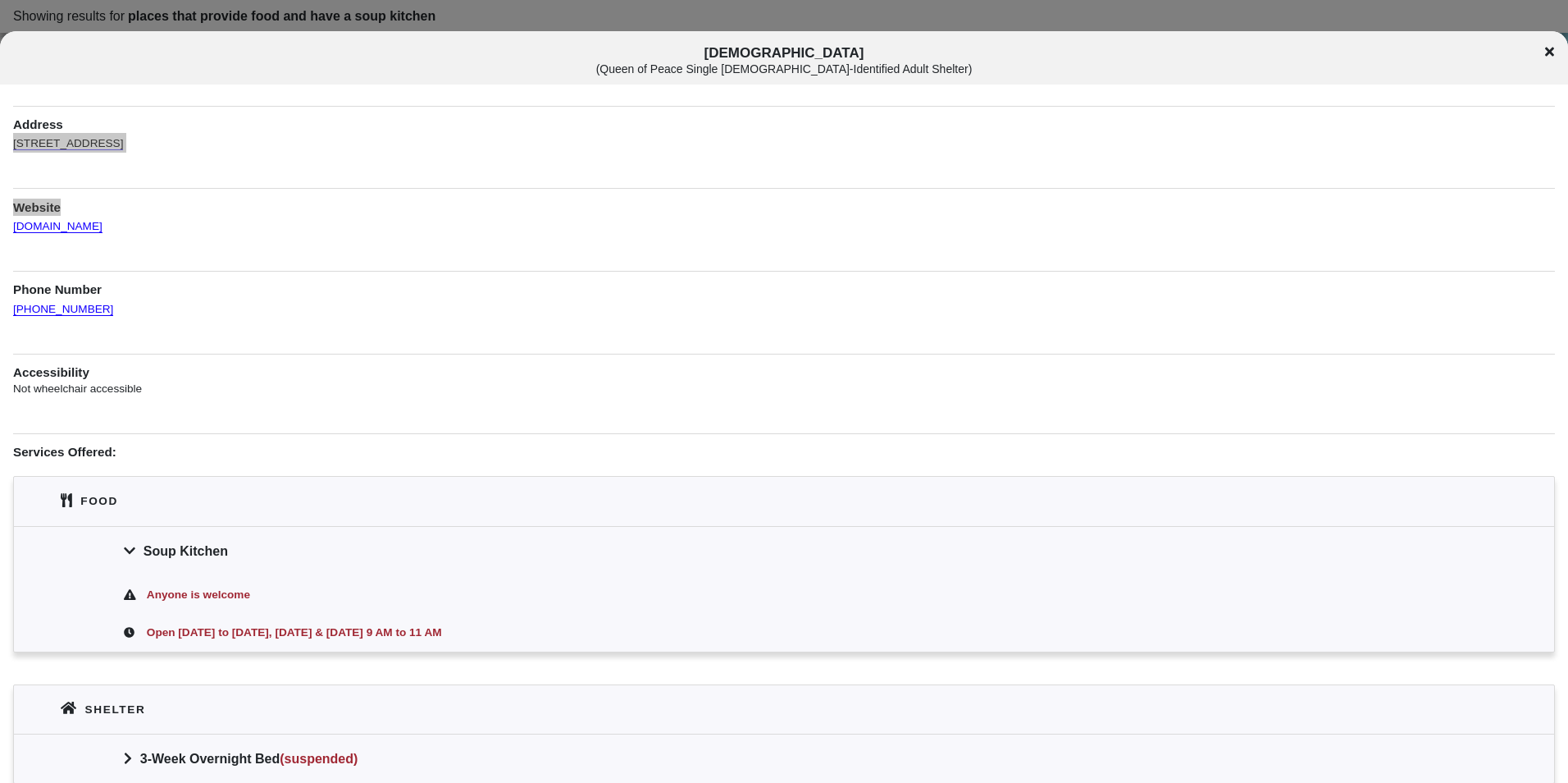
scroll to position [153, 0]
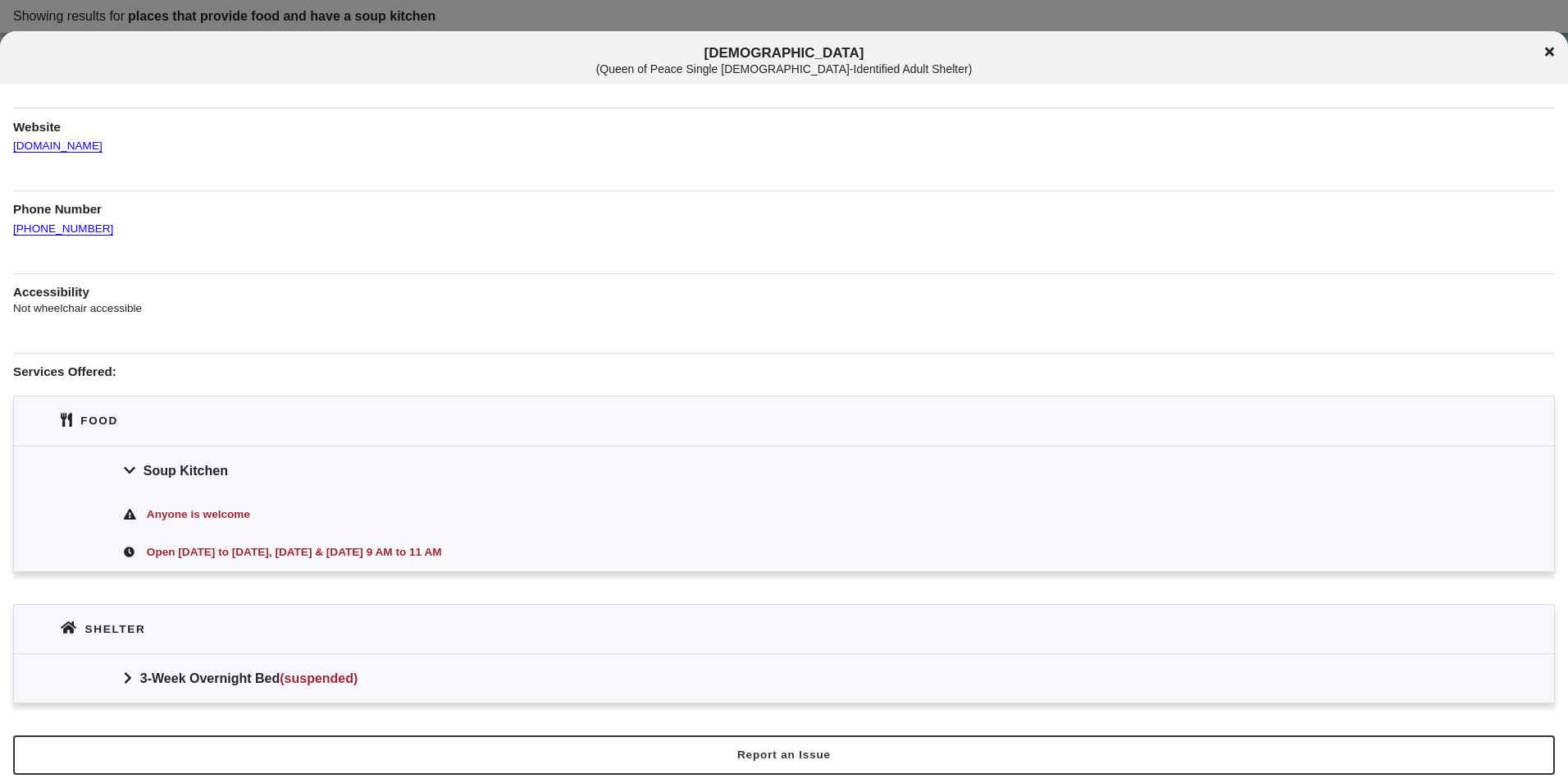
click at [208, 468] on div "Soup Kitchen" at bounding box center [784, 470] width 1541 height 49
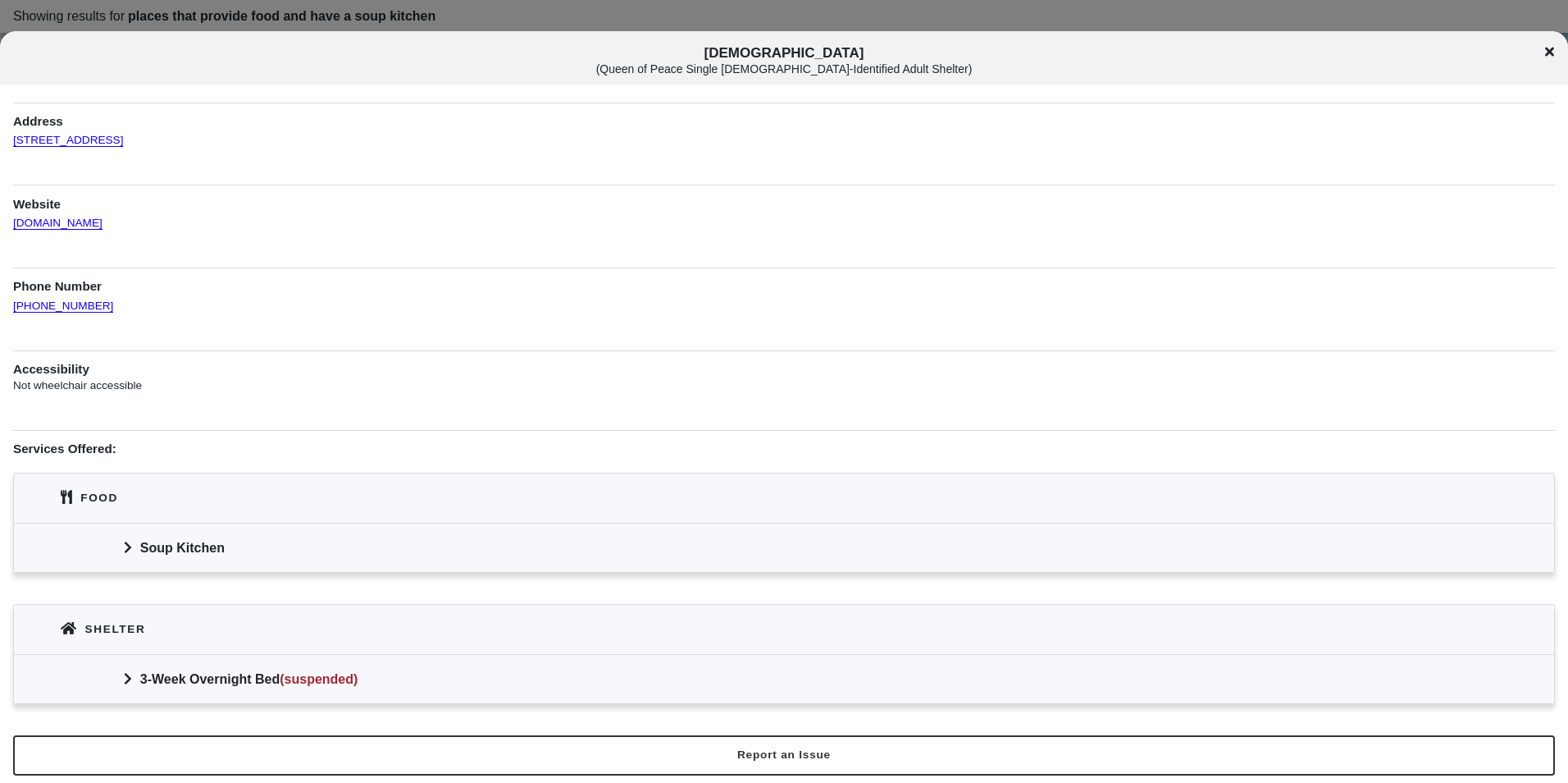
scroll to position [76, 0]
click at [160, 541] on div "Soup Kitchen" at bounding box center [784, 548] width 1541 height 49
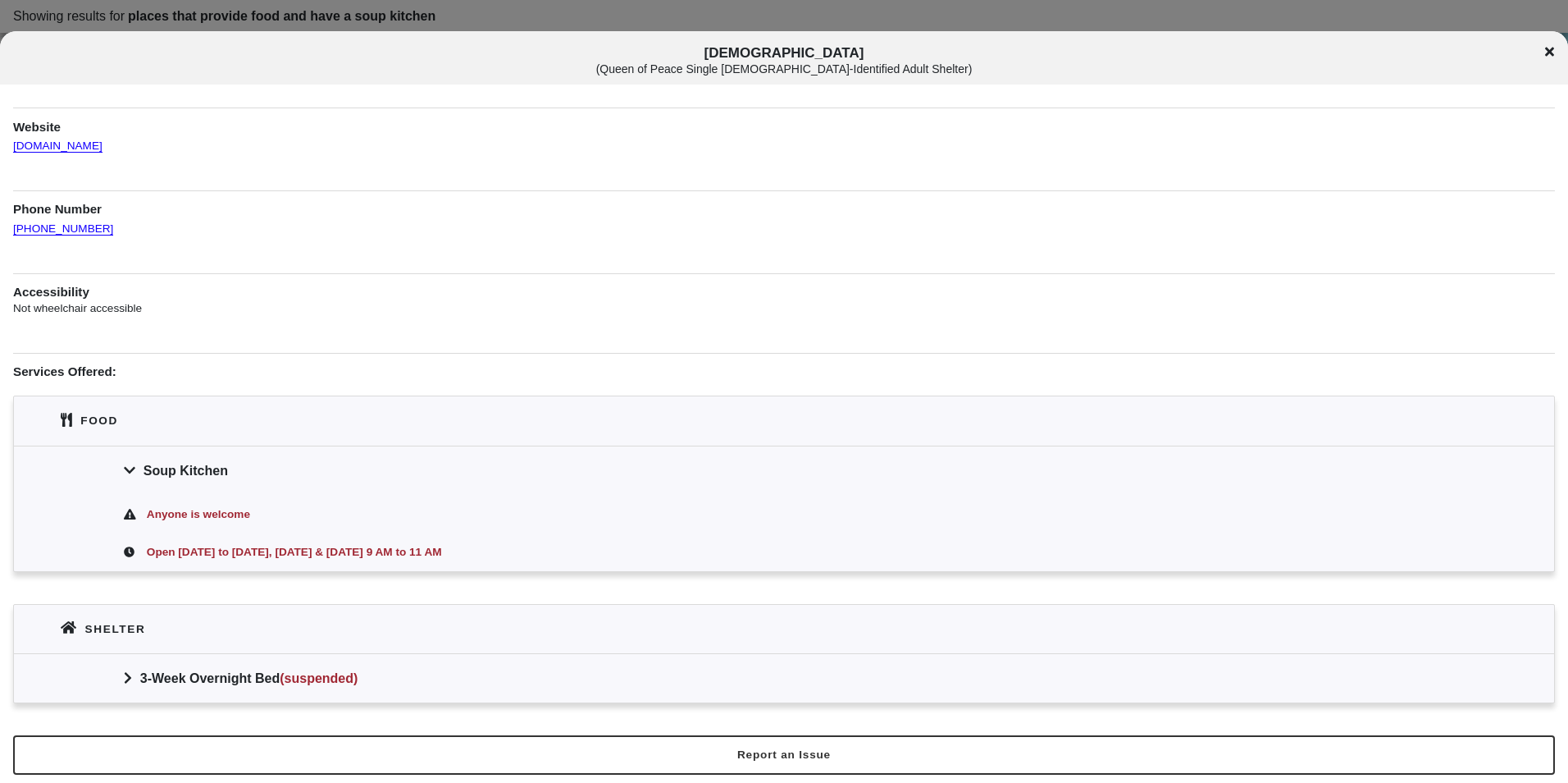
click at [747, 13] on div at bounding box center [784, 392] width 1568 height 783
drag, startPoint x: 747, startPoint y: 13, endPoint x: 732, endPoint y: 19, distance: 16.2
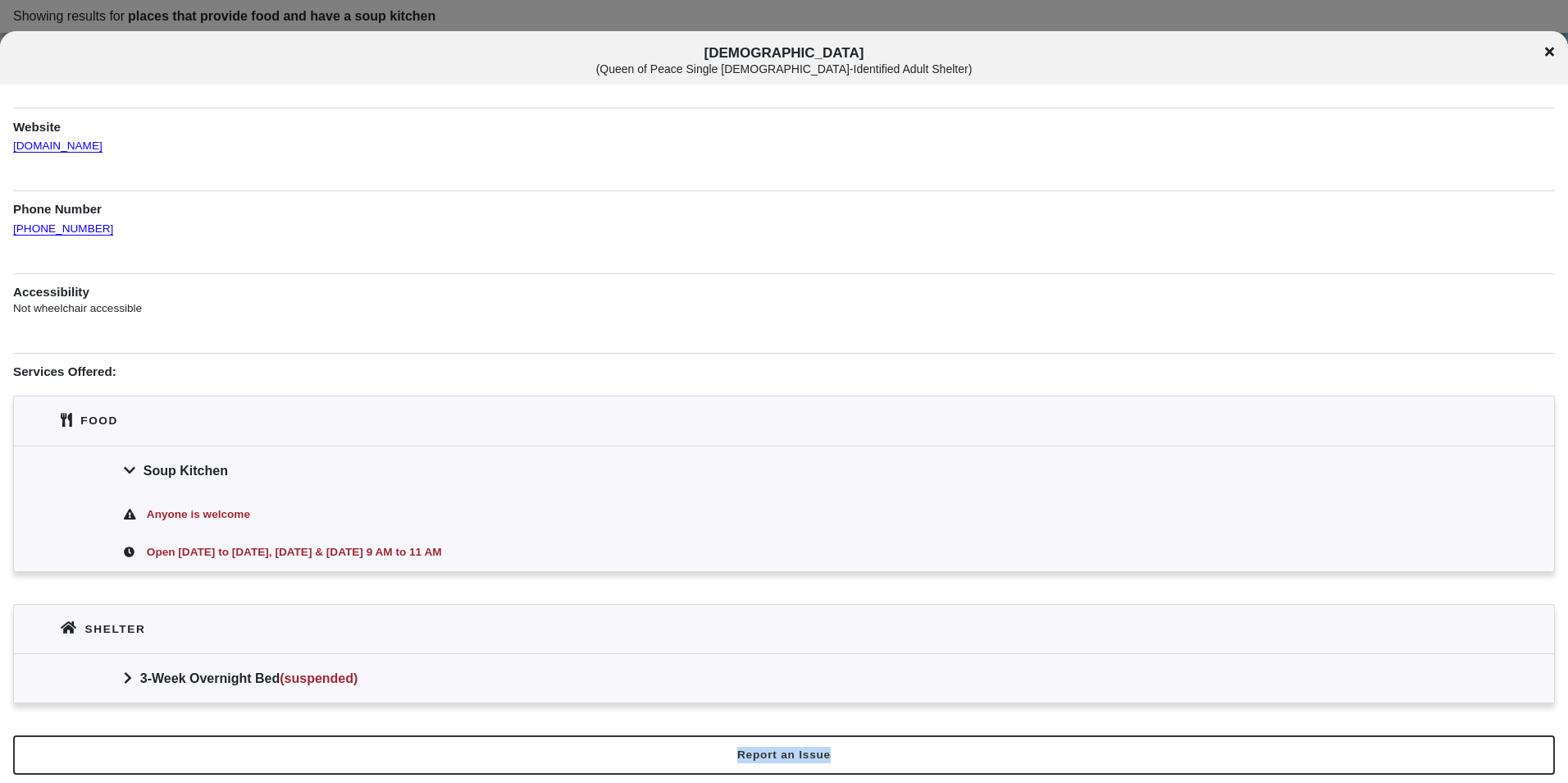
click at [732, 19] on div at bounding box center [784, 392] width 1568 height 783
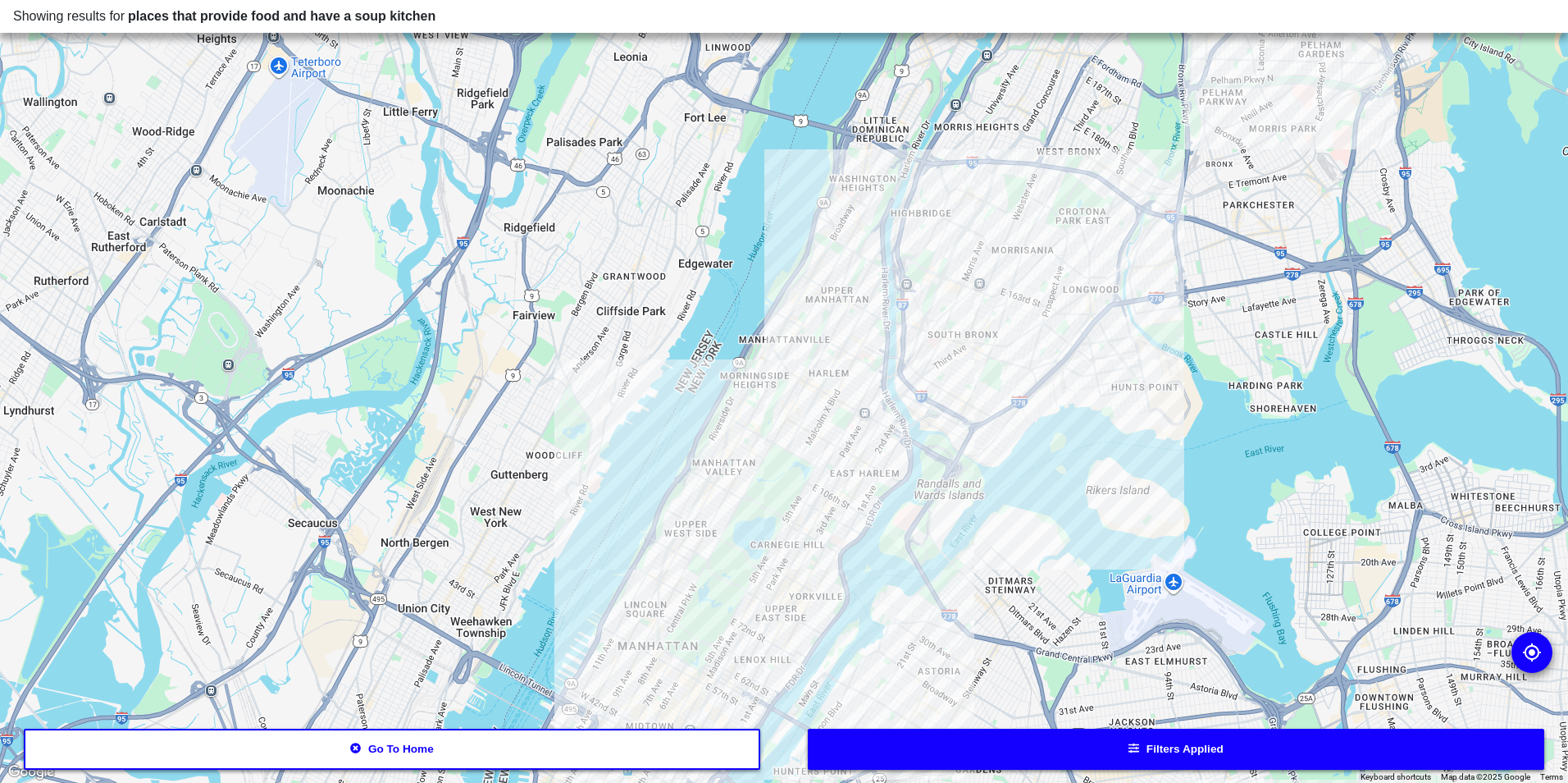
drag, startPoint x: 1015, startPoint y: 450, endPoint x: 1048, endPoint y: 361, distance: 94.9
click at [1048, 361] on div at bounding box center [784, 392] width 1568 height 783
click at [1153, 738] on button "Filters applied" at bounding box center [1177, 749] width 738 height 41
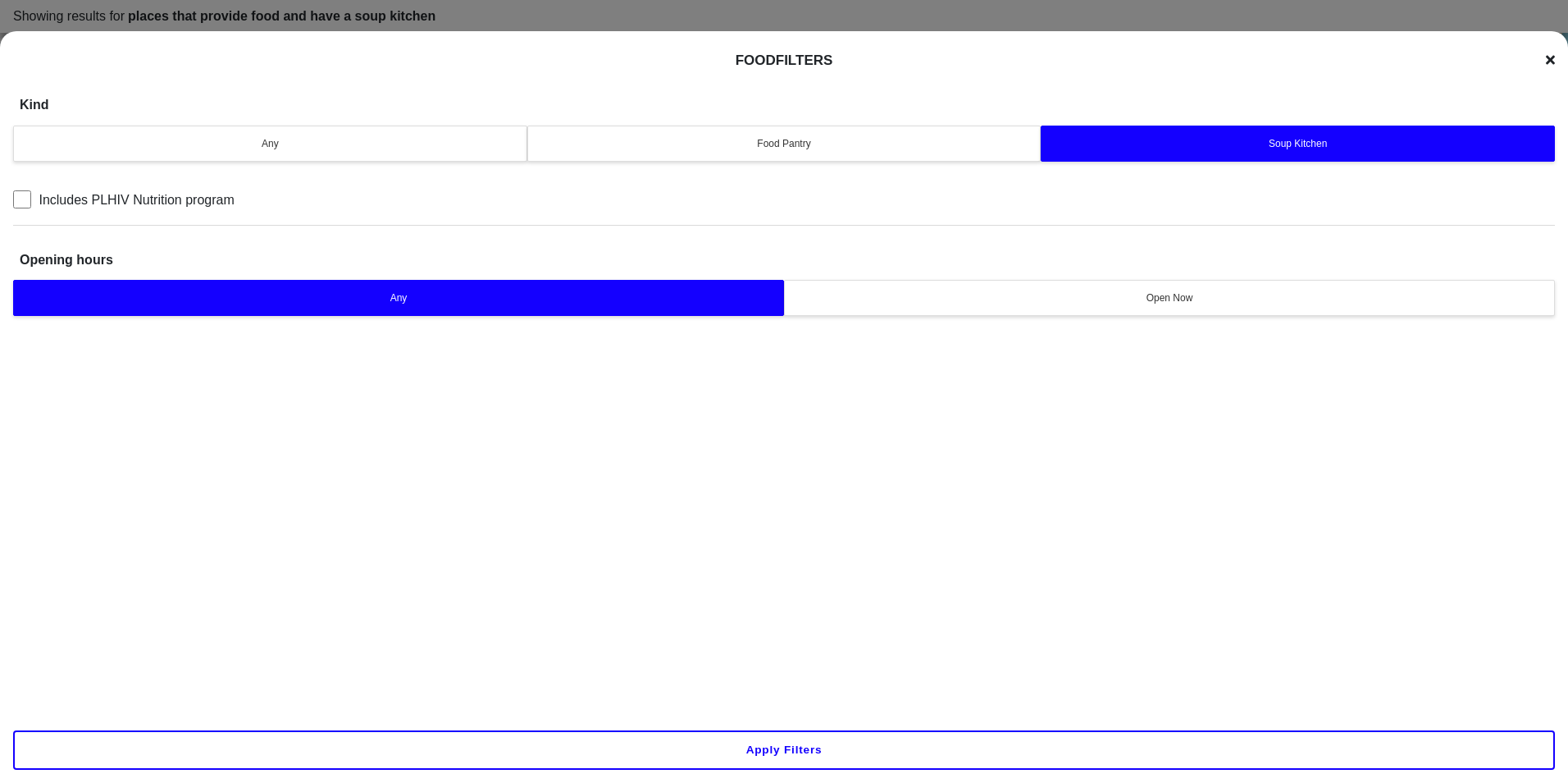
click at [1545, 54] on div "Food Filters" at bounding box center [784, 61] width 1542 height 19
click at [1552, 62] on icon at bounding box center [1550, 60] width 9 height 9
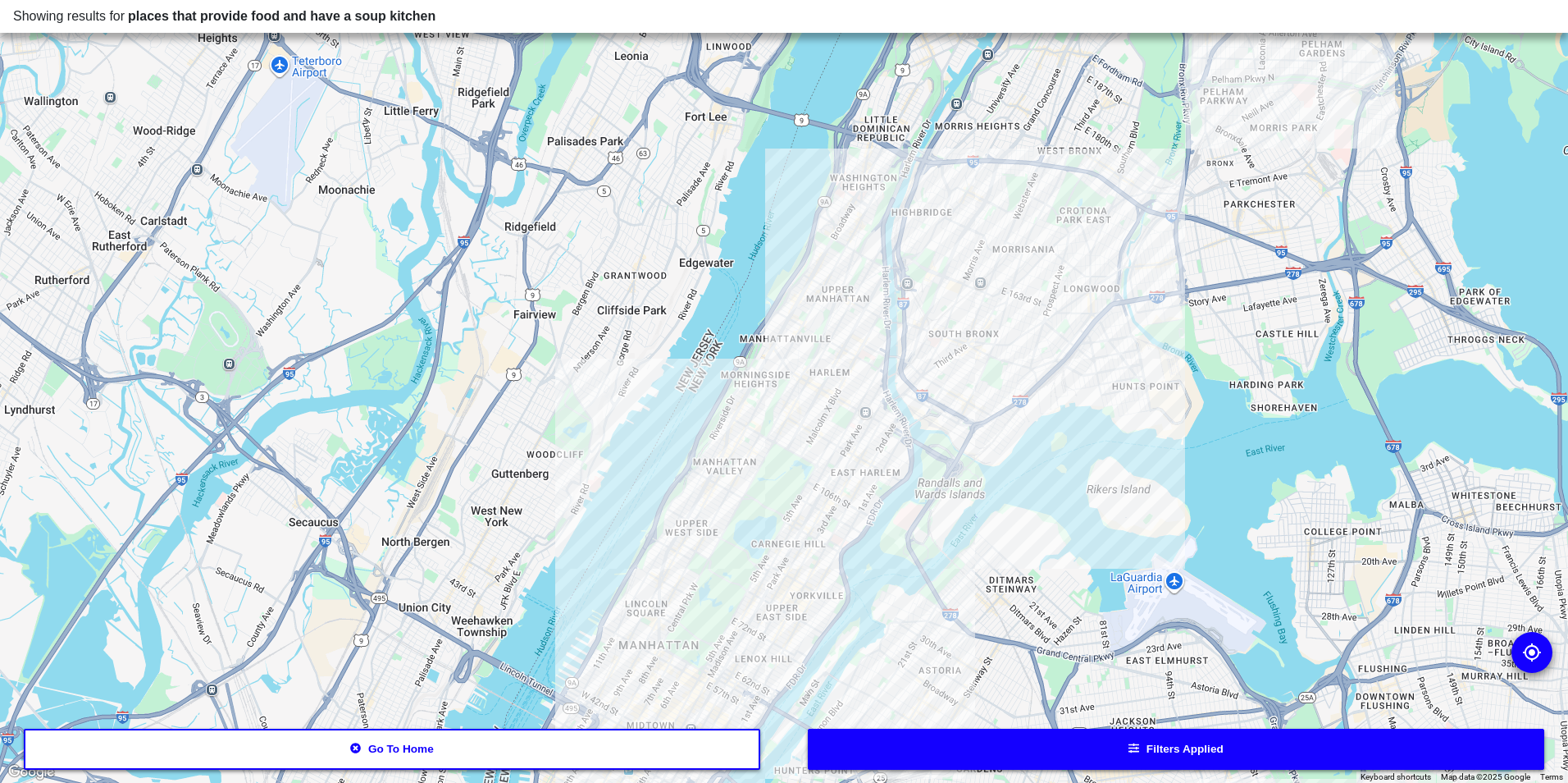
click at [683, 757] on button "Go to home" at bounding box center [392, 749] width 738 height 41
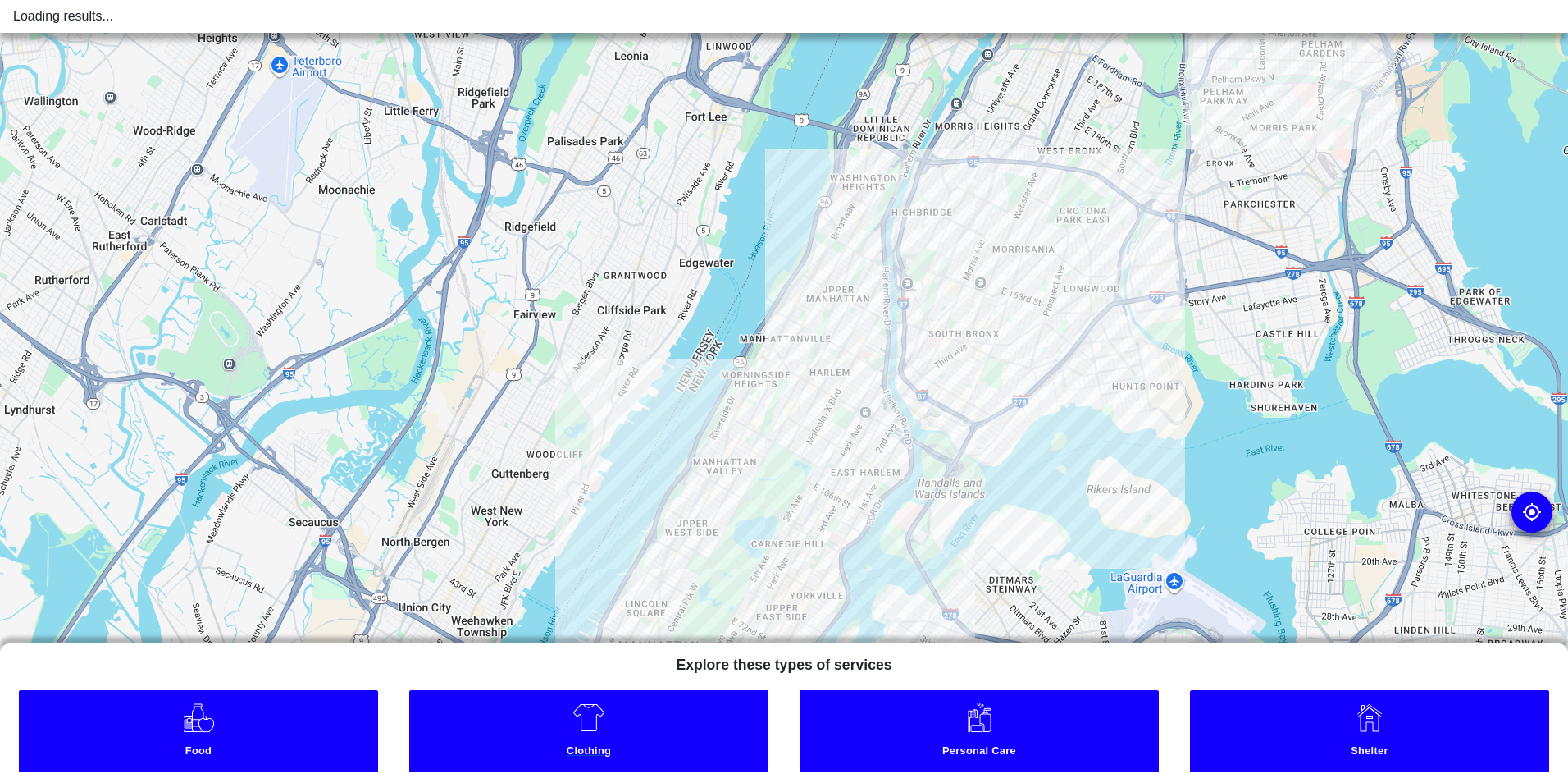
click at [580, 742] on link "Clothing" at bounding box center [589, 731] width 360 height 82
